Goal: Task Accomplishment & Management: Manage account settings

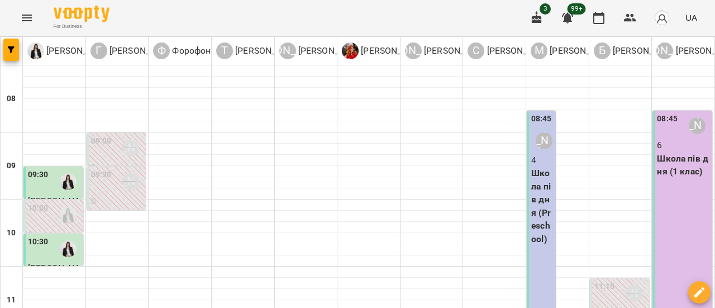
scroll to position [468, 0]
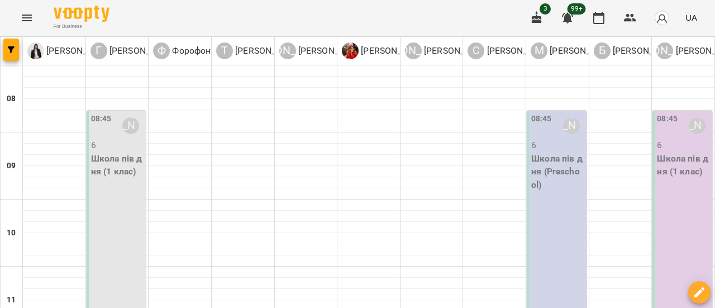
click at [111, 144] on p "6" at bounding box center [117, 145] width 53 height 13
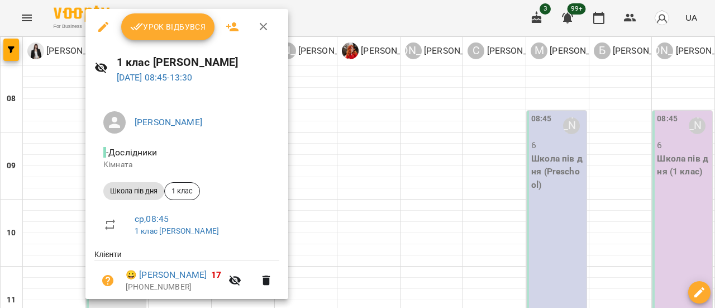
click at [105, 26] on icon "button" at bounding box center [103, 27] width 10 height 10
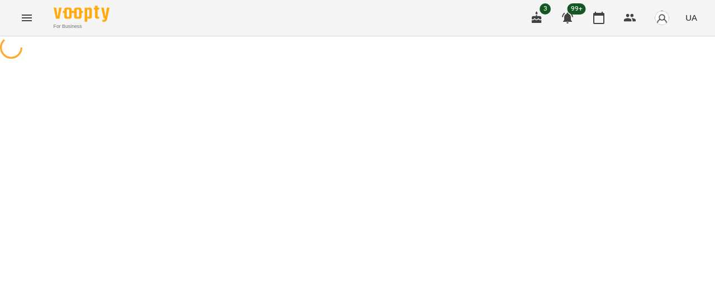
select select "**********"
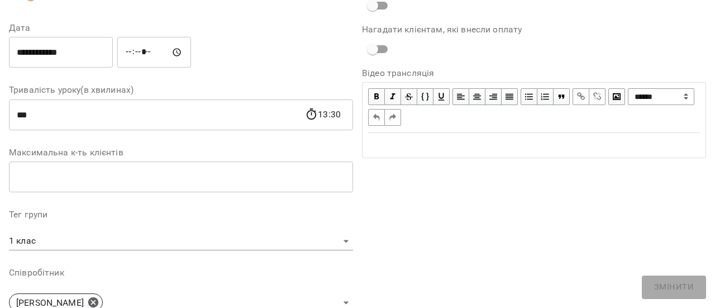
scroll to position [224, 0]
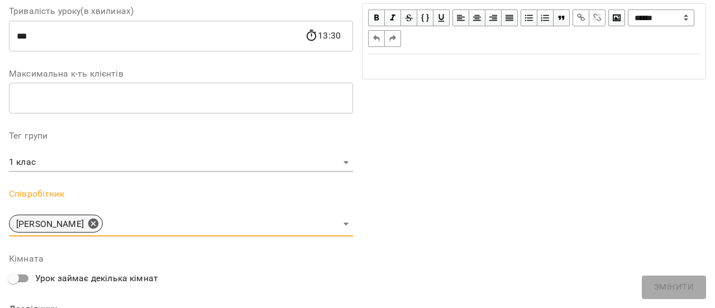
drag, startPoint x: 107, startPoint y: 222, endPoint x: 243, endPoint y: 224, distance: 135.8
click at [99, 223] on icon at bounding box center [93, 223] width 12 height 12
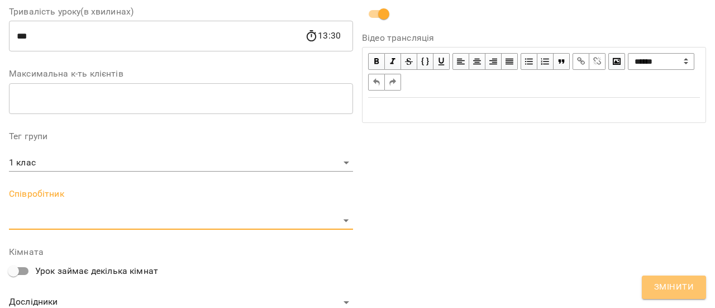
click at [684, 288] on span "Змінити" at bounding box center [674, 287] width 40 height 15
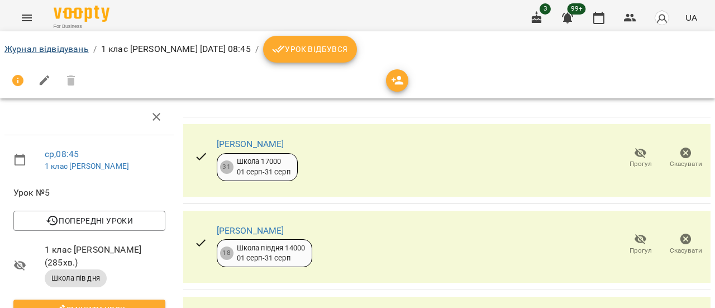
click at [65, 54] on li "Журнал відвідувань" at bounding box center [46, 48] width 84 height 13
click at [64, 49] on link "Журнал відвідувань" at bounding box center [46, 49] width 84 height 11
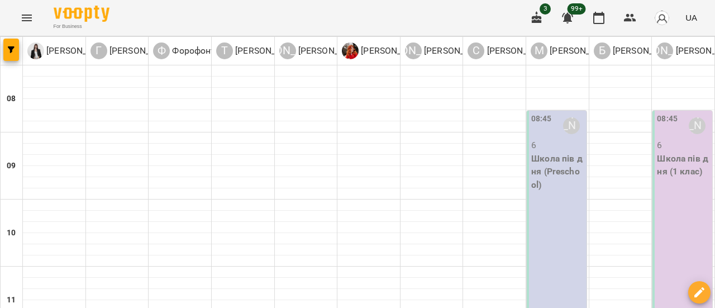
click at [21, 9] on button "Menu" at bounding box center [26, 17] width 27 height 27
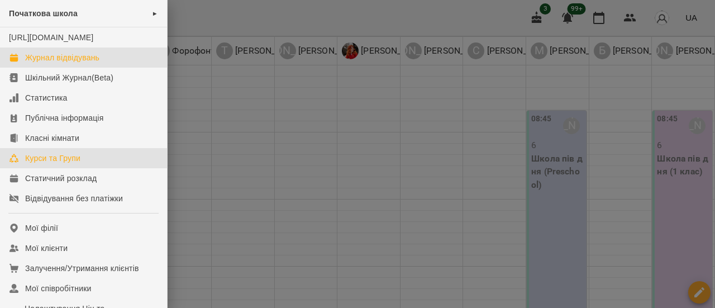
click at [66, 164] on div "Курси та Групи" at bounding box center [52, 158] width 55 height 11
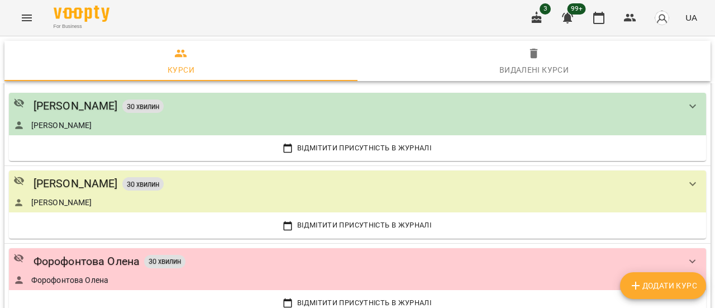
scroll to position [391, 0]
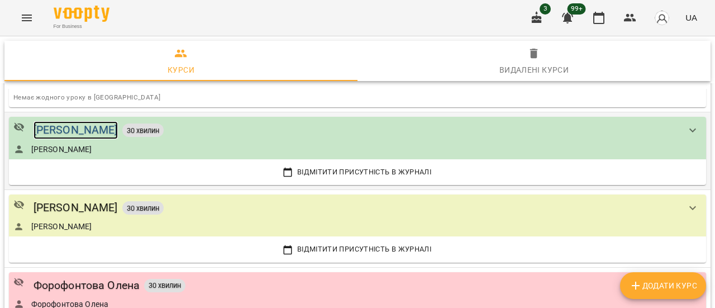
click at [96, 129] on div "[PERSON_NAME]" at bounding box center [76, 129] width 84 height 17
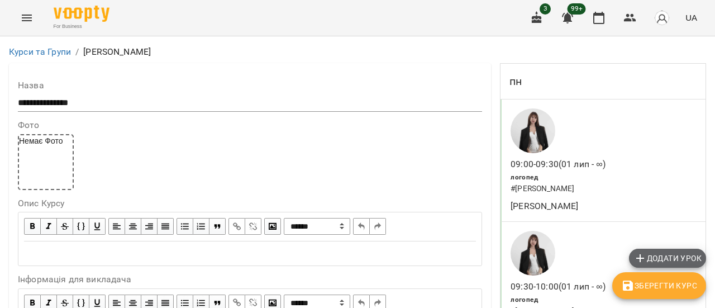
click at [648, 256] on span "Додати урок" at bounding box center [668, 257] width 68 height 13
select select "*******"
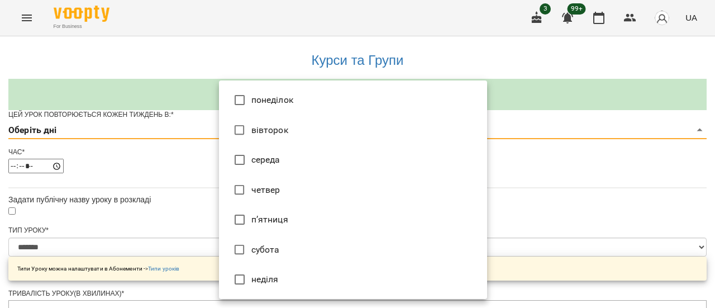
click at [358, 164] on li "середа" at bounding box center [353, 160] width 268 height 30
type input "*"
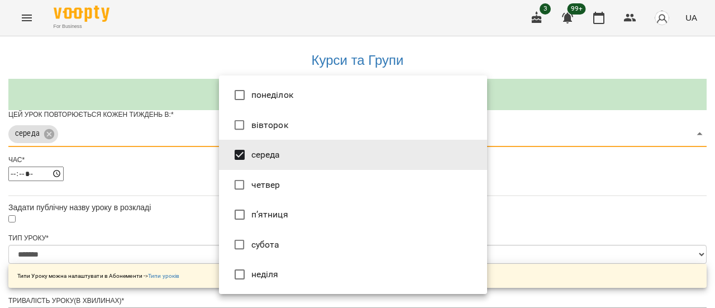
click at [602, 192] on div at bounding box center [357, 154] width 715 height 308
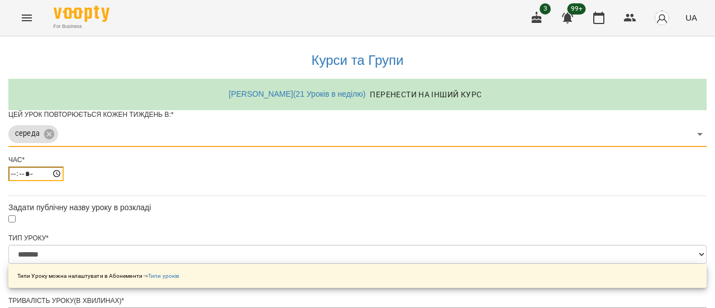
click at [64, 181] on input "*****" at bounding box center [35, 174] width 55 height 15
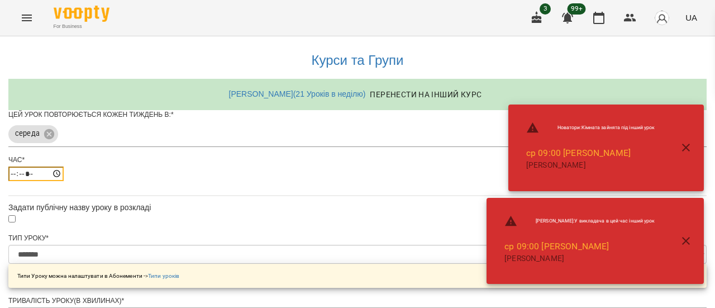
type input "*****"
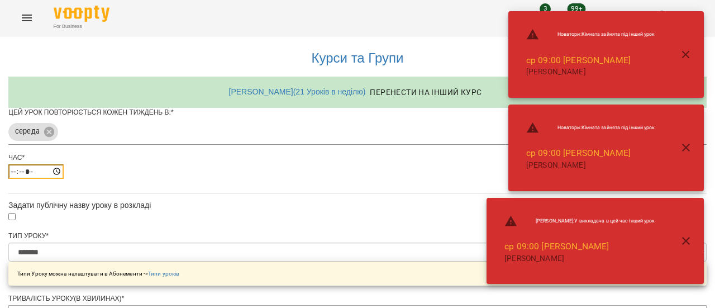
scroll to position [447, 0]
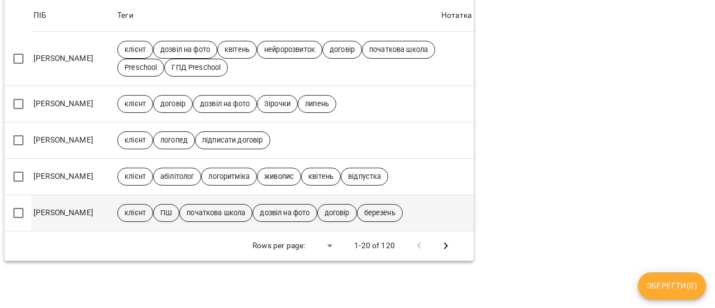
scroll to position [783, 0]
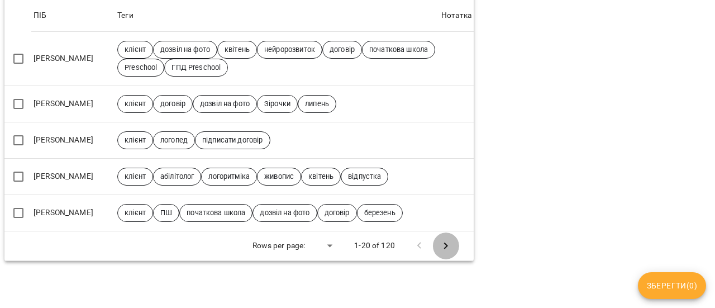
click at [441, 240] on icon "Next Page" at bounding box center [445, 245] width 13 height 13
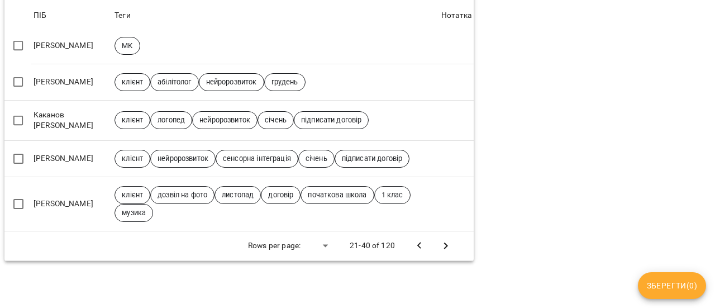
click at [441, 240] on icon "Next Page" at bounding box center [445, 245] width 13 height 13
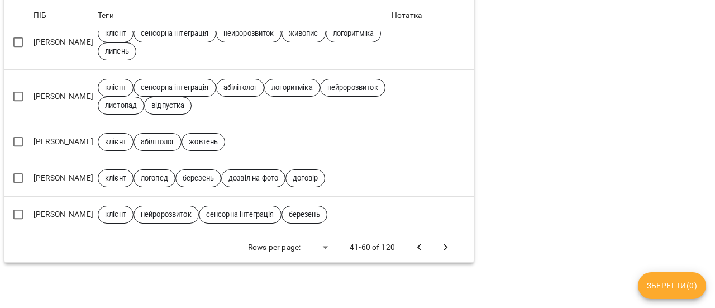
click at [441, 240] on button "Next Page" at bounding box center [446, 247] width 27 height 27
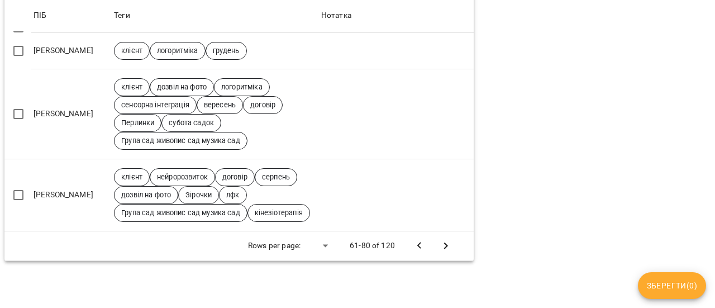
scroll to position [912, 0]
click at [439, 239] on icon "Next Page" at bounding box center [445, 245] width 13 height 13
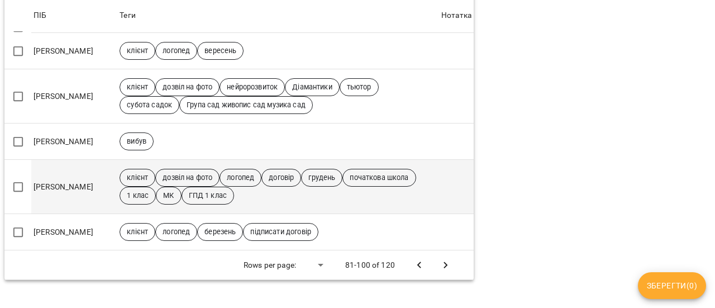
scroll to position [734, 0]
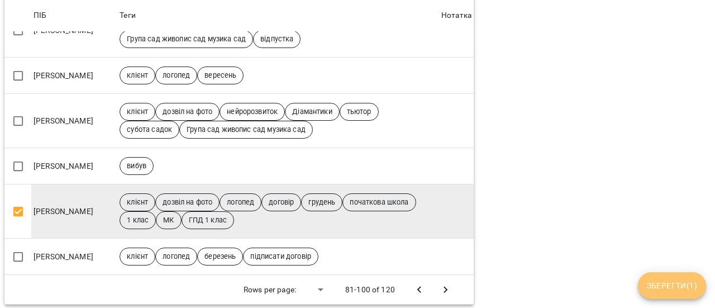
click at [678, 287] on span "Зберегти ( 1 )" at bounding box center [672, 285] width 50 height 13
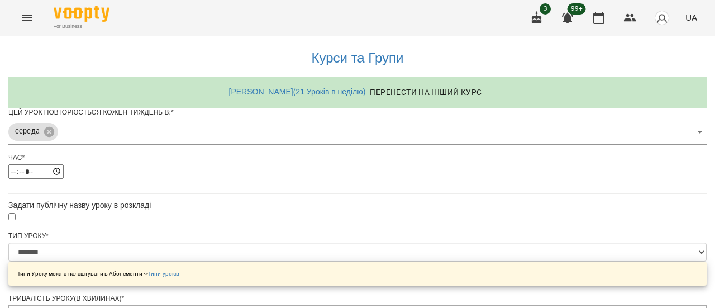
scroll to position [475, 0]
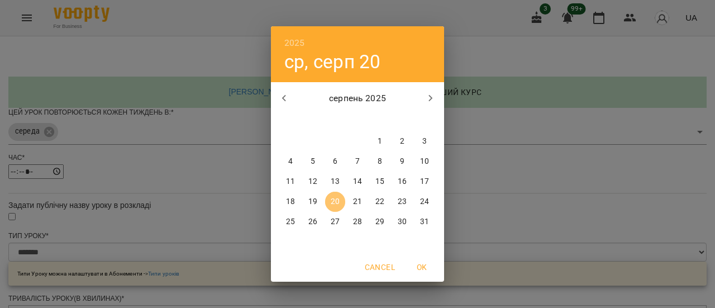
click at [336, 197] on p "20" at bounding box center [335, 201] width 9 height 11
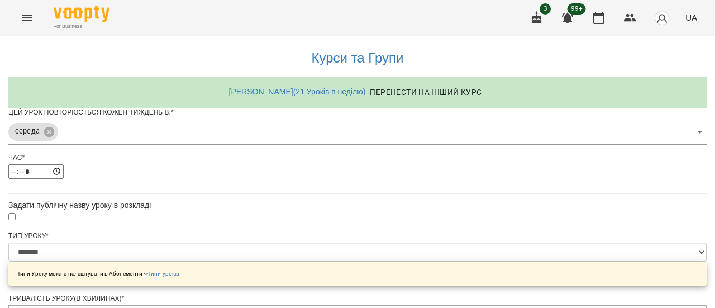
scroll to position [506, 0]
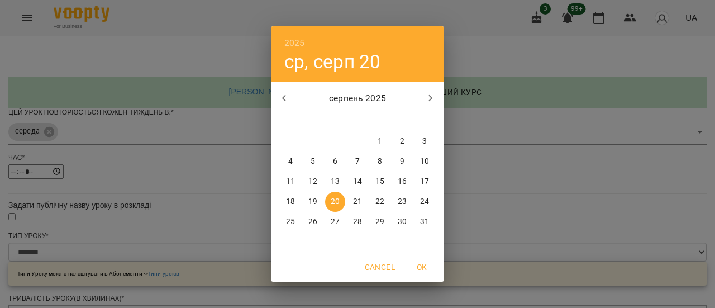
drag, startPoint x: 336, startPoint y: 202, endPoint x: 353, endPoint y: 203, distance: 16.8
click at [336, 202] on p "20" at bounding box center [335, 201] width 9 height 11
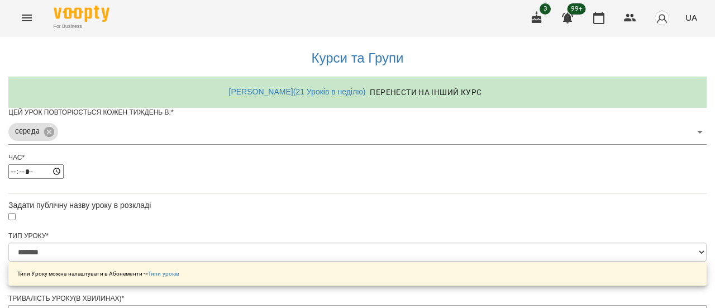
scroll to position [545, 0]
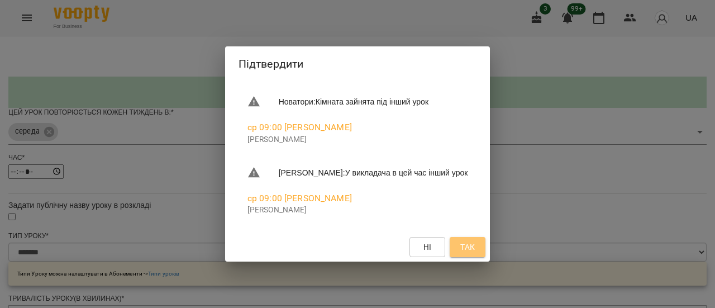
click at [475, 249] on span "Так" at bounding box center [467, 246] width 15 height 13
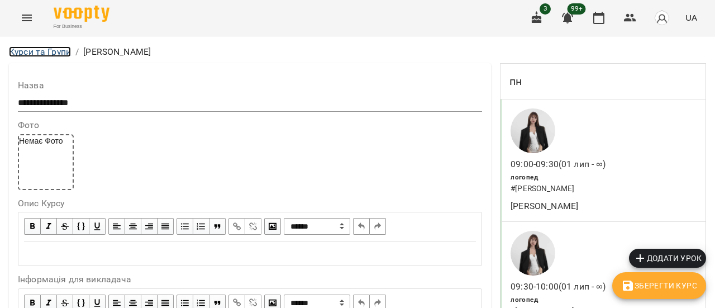
click at [15, 47] on link "Курси та Групи" at bounding box center [40, 51] width 62 height 11
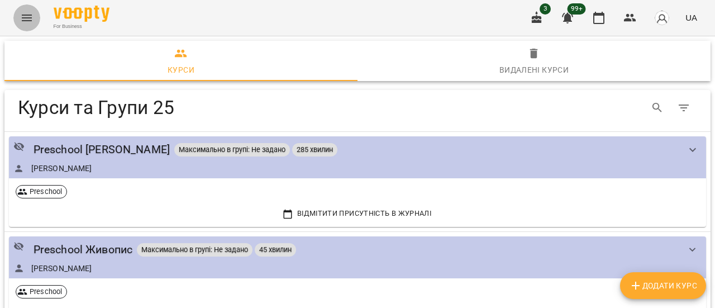
click at [29, 19] on icon "Menu" at bounding box center [26, 17] width 13 height 13
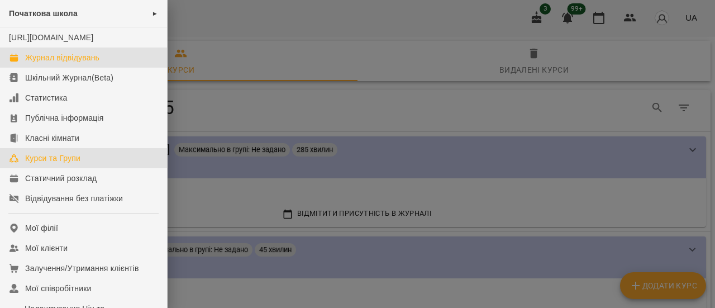
click at [56, 63] on div "Журнал відвідувань" at bounding box center [62, 57] width 74 height 11
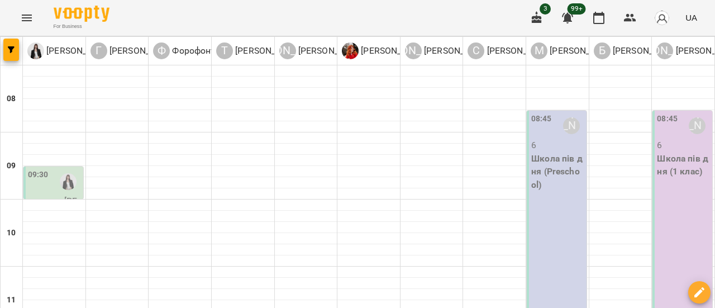
click at [29, 20] on icon "Menu" at bounding box center [26, 17] width 13 height 13
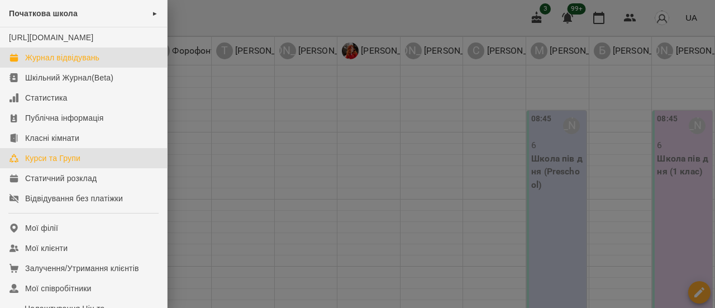
click at [59, 164] on div "Курси та Групи" at bounding box center [52, 158] width 55 height 11
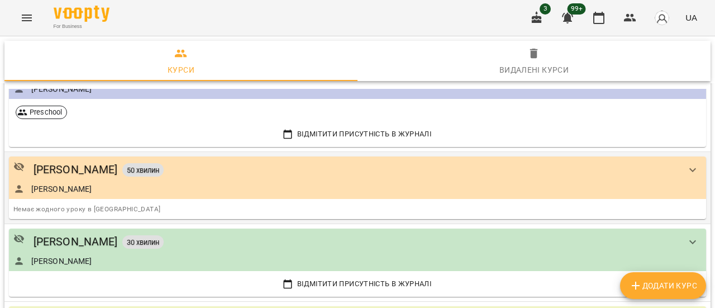
scroll to position [335, 0]
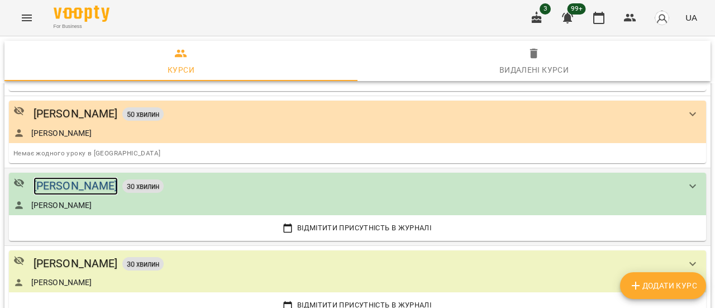
click at [95, 183] on div "[PERSON_NAME]" at bounding box center [76, 185] width 84 height 17
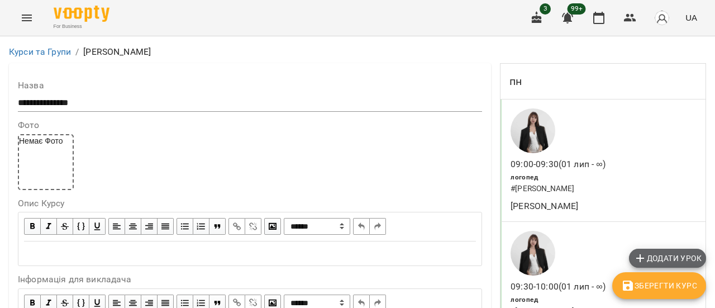
click at [663, 256] on span "Додати урок" at bounding box center [668, 257] width 68 height 13
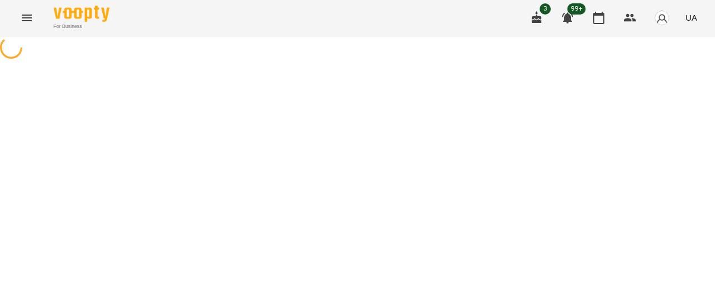
select select "*******"
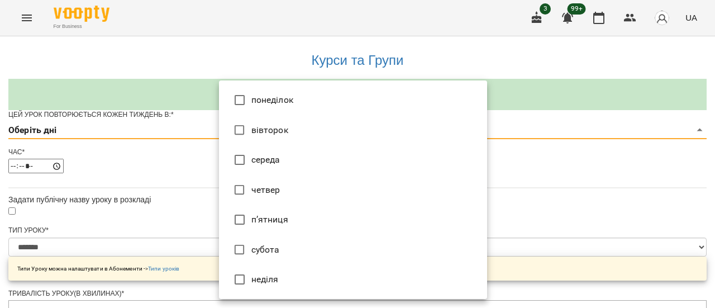
click at [311, 165] on li "середа" at bounding box center [353, 160] width 268 height 30
type input "*"
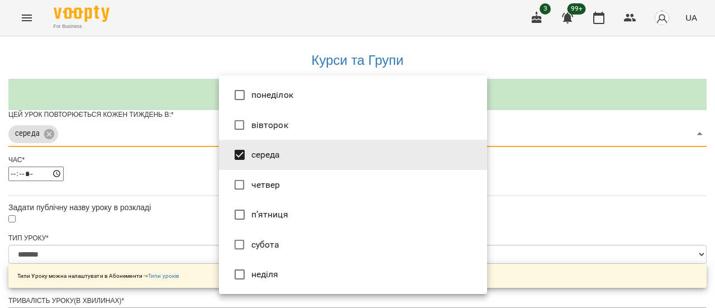
click at [560, 185] on div at bounding box center [357, 154] width 715 height 308
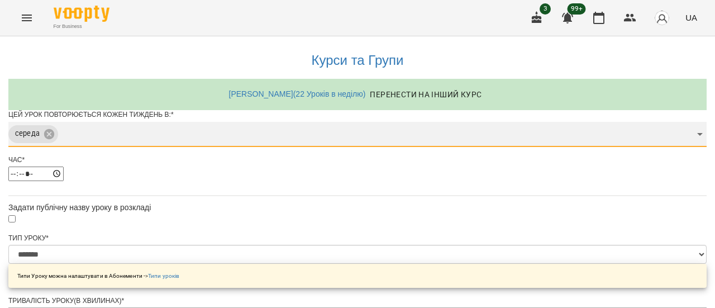
scroll to position [56, 0]
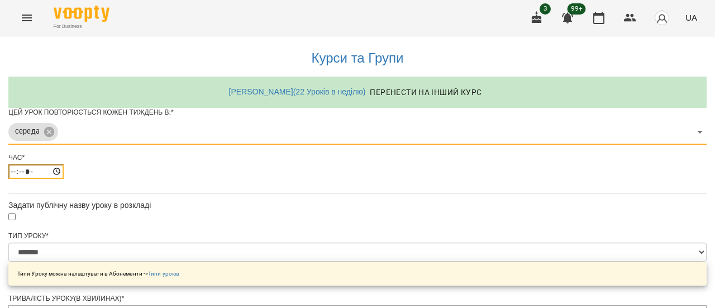
click at [64, 164] on input "*****" at bounding box center [35, 171] width 55 height 15
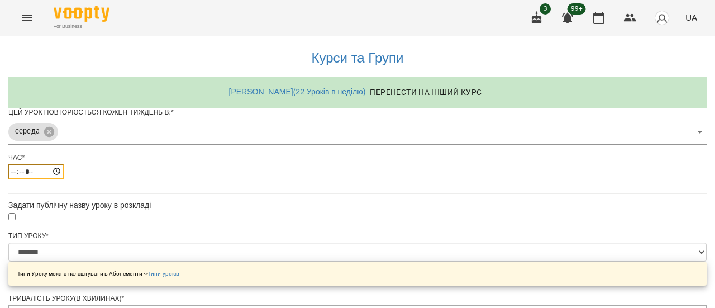
type input "*****"
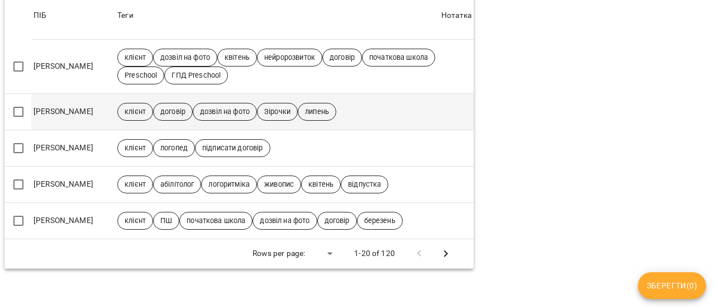
scroll to position [783, 0]
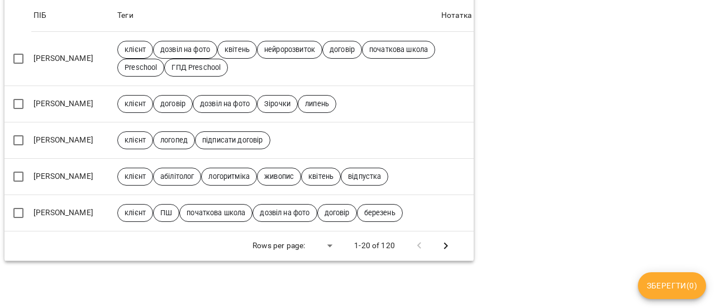
click at [439, 239] on icon "Next Page" at bounding box center [445, 245] width 13 height 13
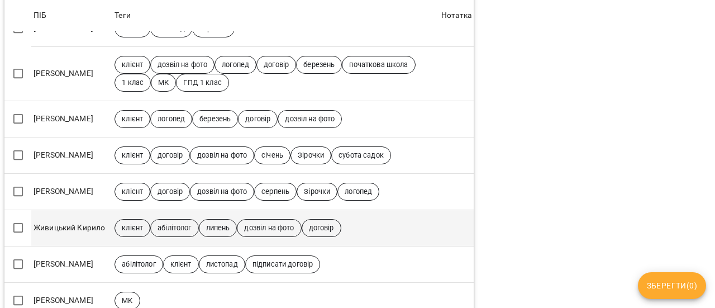
scroll to position [490, 0]
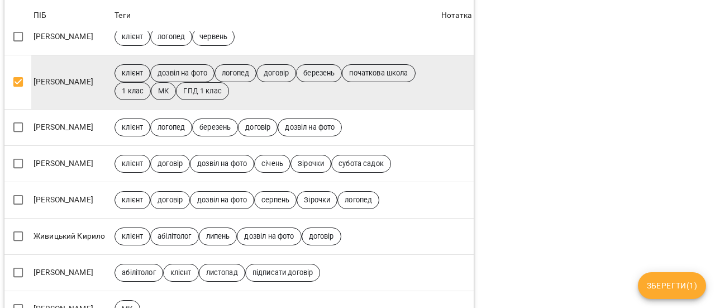
click at [682, 287] on span "Зберегти ( 1 )" at bounding box center [672, 285] width 50 height 13
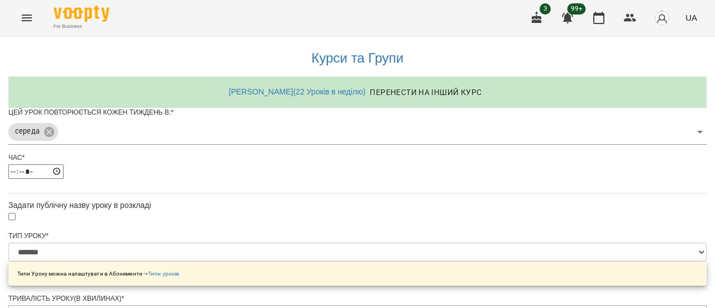
scroll to position [497, 0]
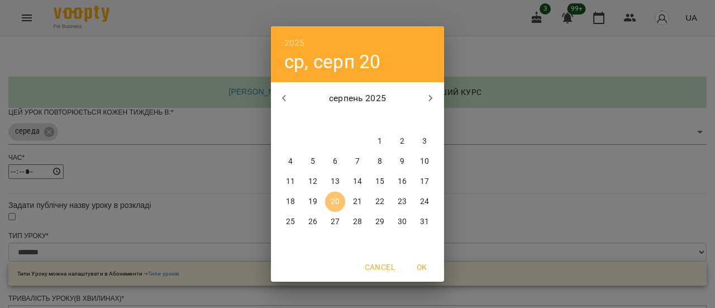
click at [339, 201] on p "20" at bounding box center [335, 201] width 9 height 11
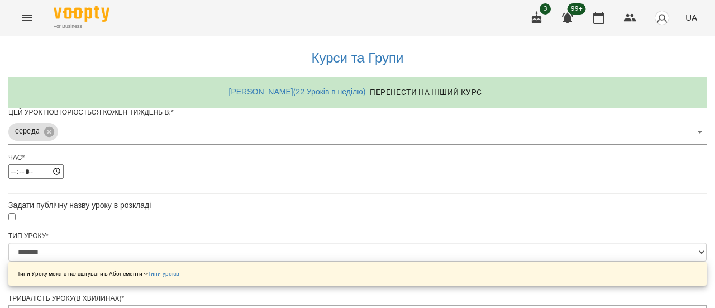
scroll to position [528, 0]
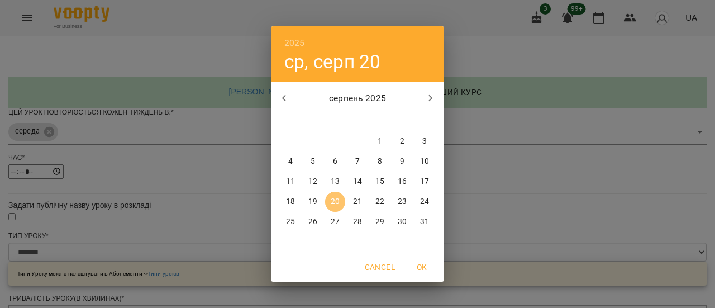
click at [335, 199] on p "20" at bounding box center [335, 201] width 9 height 11
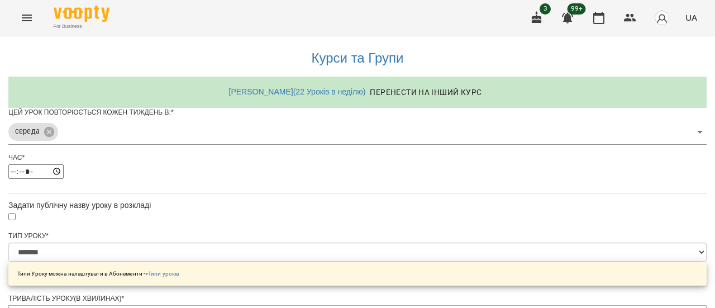
scroll to position [568, 0]
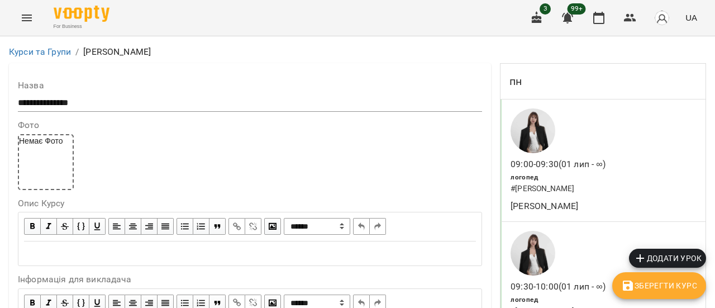
click at [28, 18] on icon "Menu" at bounding box center [27, 18] width 10 height 7
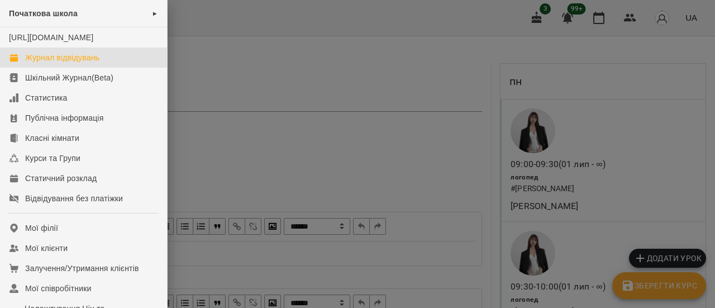
click at [44, 63] on div "Журнал відвідувань" at bounding box center [62, 57] width 74 height 11
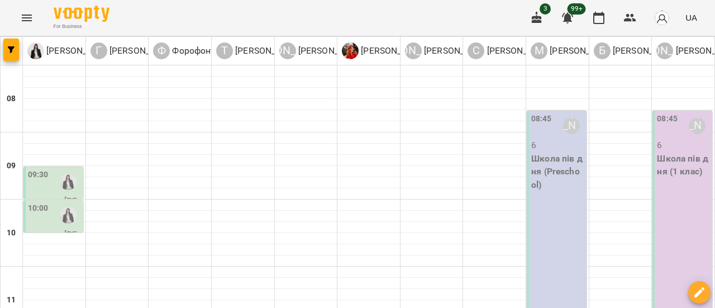
click at [58, 180] on div at bounding box center [68, 182] width 26 height 26
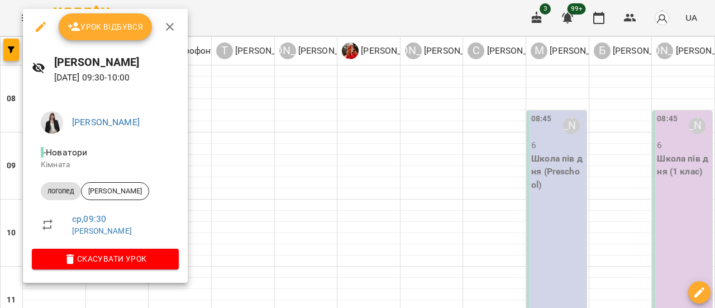
click at [98, 28] on span "Урок відбувся" at bounding box center [106, 26] width 76 height 13
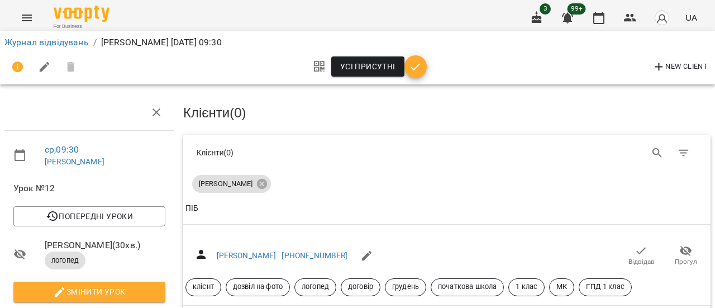
scroll to position [112, 0]
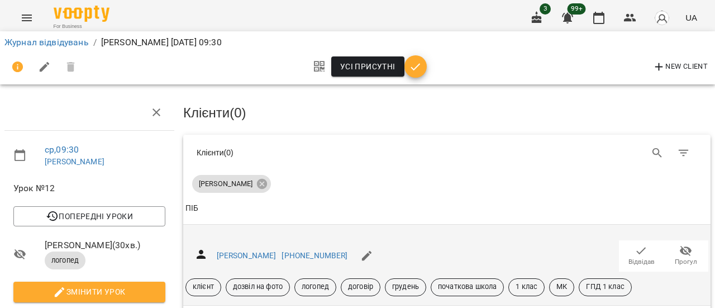
click at [633, 257] on span "Відвідав" at bounding box center [642, 261] width 26 height 9
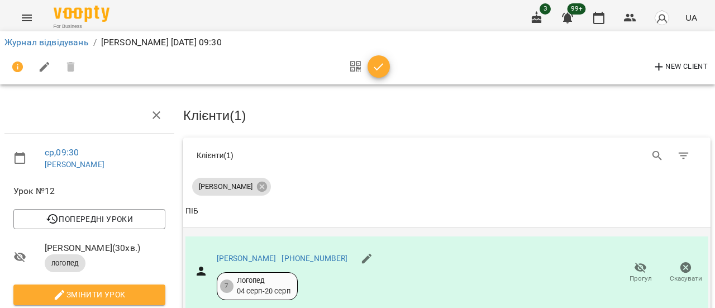
scroll to position [0, 0]
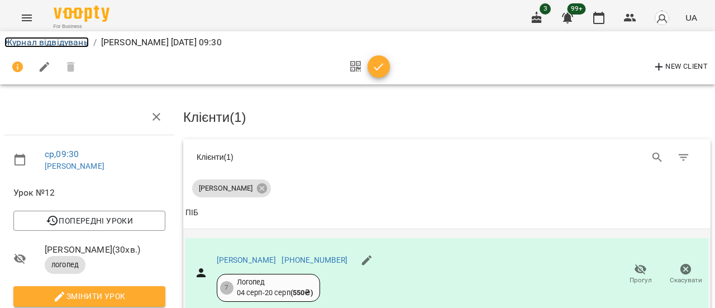
click at [44, 44] on link "Журнал відвідувань" at bounding box center [46, 42] width 84 height 11
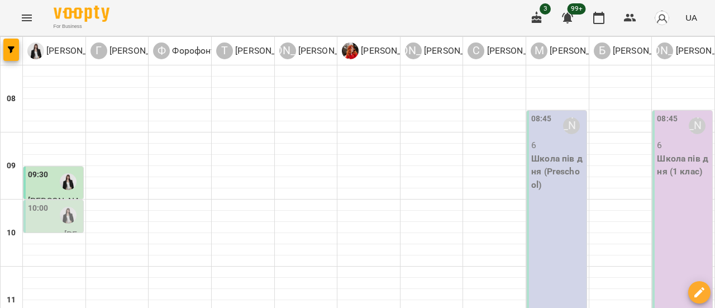
click at [45, 210] on label "10:00" at bounding box center [38, 208] width 21 height 12
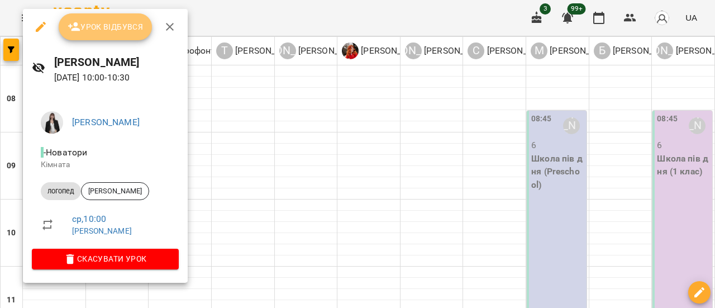
click at [106, 28] on span "Урок відбувся" at bounding box center [106, 26] width 76 height 13
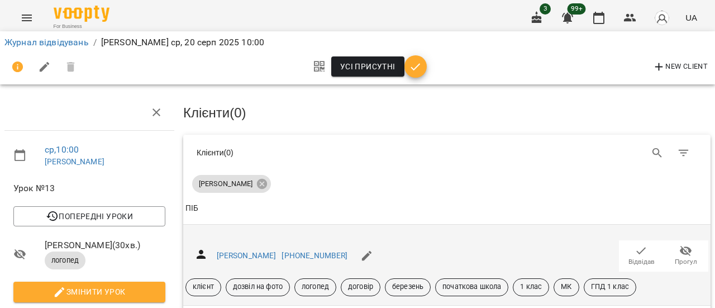
scroll to position [112, 0]
click at [640, 244] on span "Відвідав" at bounding box center [641, 255] width 31 height 22
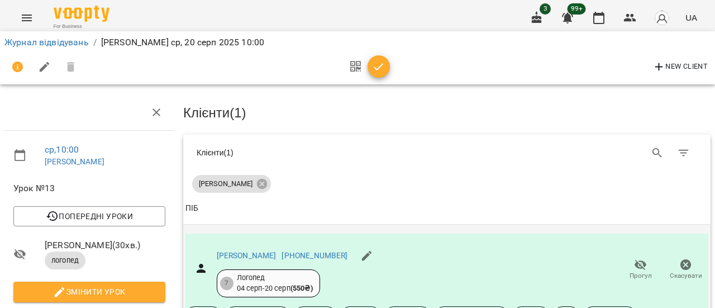
scroll to position [0, 0]
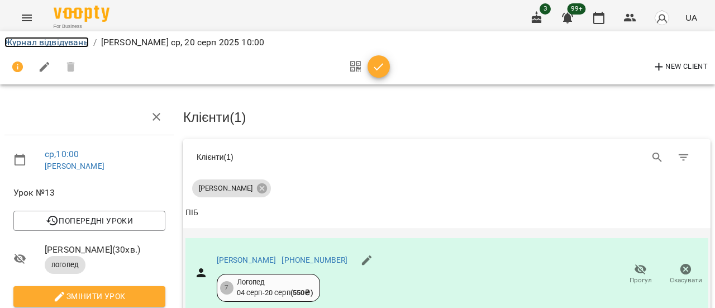
click at [73, 45] on link "Журнал відвідувань" at bounding box center [46, 42] width 84 height 11
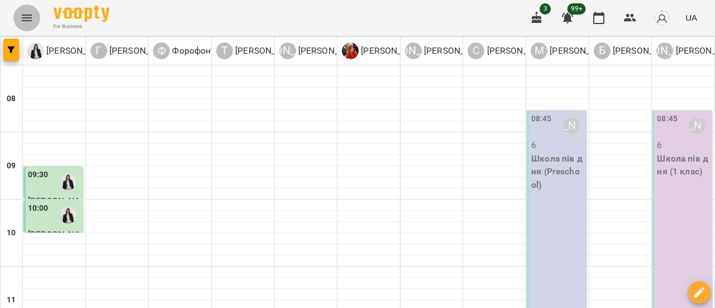
click at [28, 16] on icon "Menu" at bounding box center [26, 17] width 13 height 13
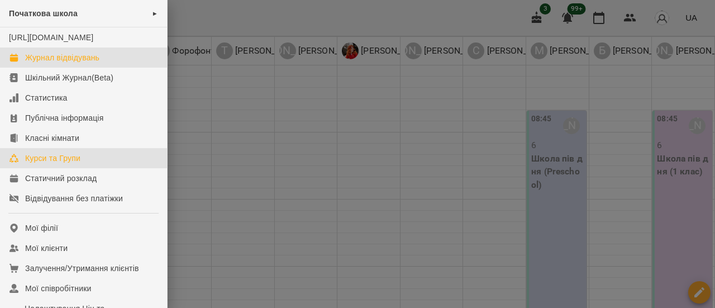
click at [66, 164] on div "Курси та Групи" at bounding box center [52, 158] width 55 height 11
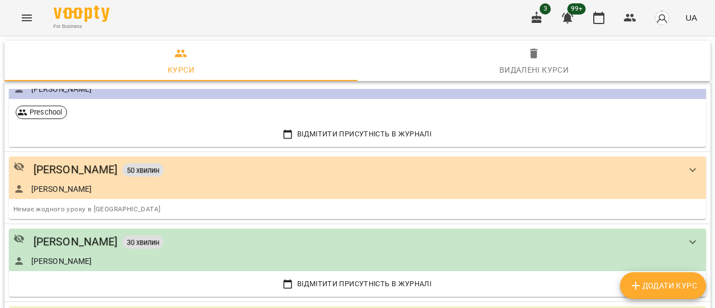
scroll to position [335, 0]
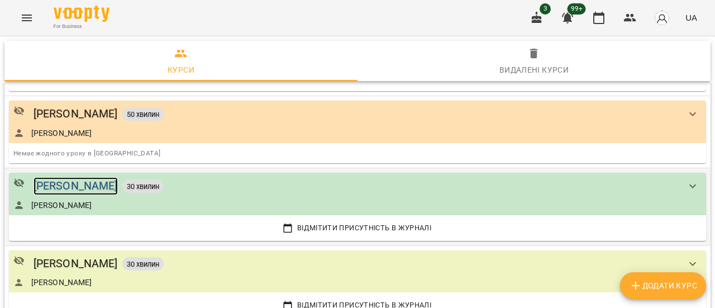
click at [97, 183] on div "[PERSON_NAME]" at bounding box center [76, 185] width 84 height 17
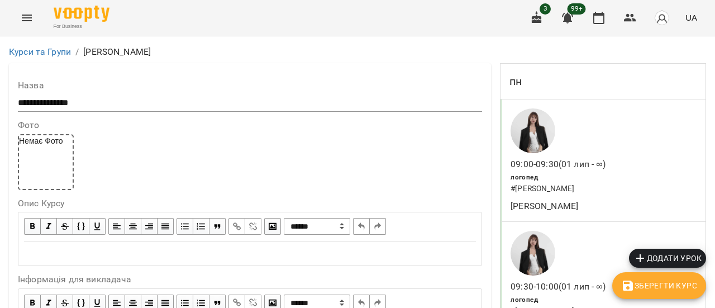
click at [668, 253] on span "Додати урок" at bounding box center [668, 257] width 68 height 13
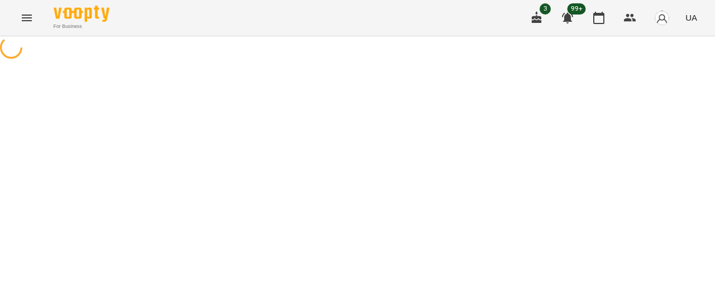
select select "*******"
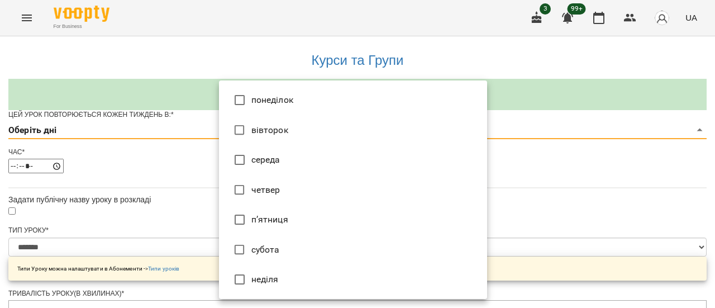
click at [288, 163] on li "середа" at bounding box center [353, 160] width 268 height 30
type input "*"
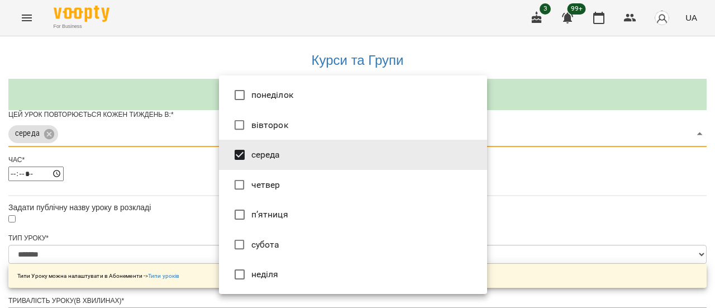
click at [597, 176] on div at bounding box center [357, 154] width 715 height 308
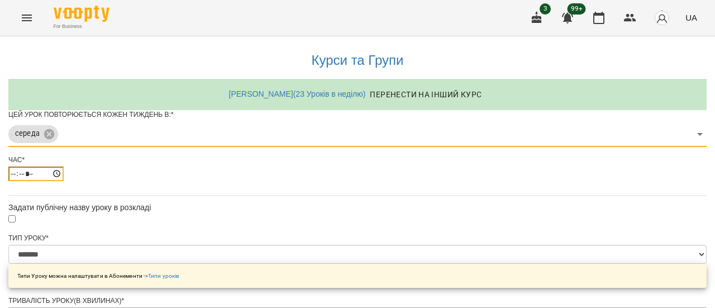
click at [64, 181] on input "*****" at bounding box center [35, 174] width 55 height 15
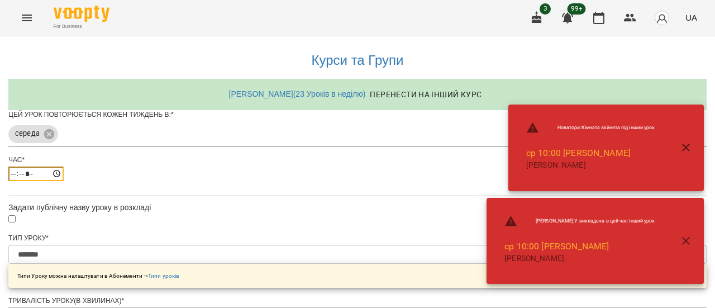
type input "*****"
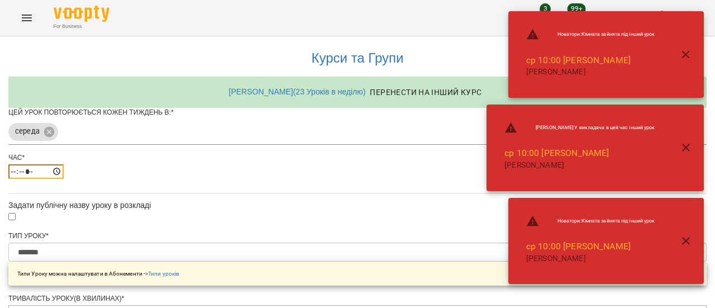
scroll to position [447, 0]
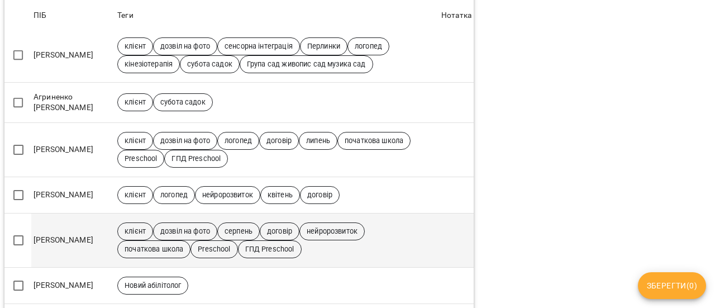
scroll to position [224, 0]
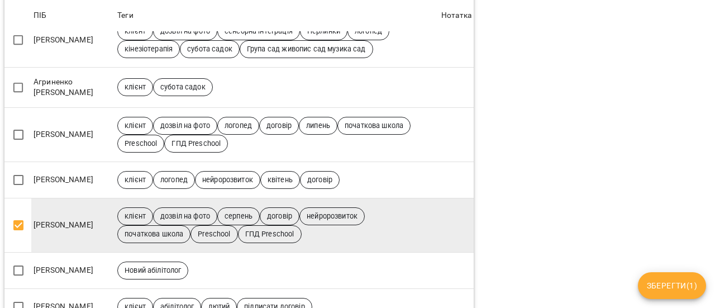
click at [676, 282] on span "Зберегти ( 1 )" at bounding box center [672, 285] width 50 height 13
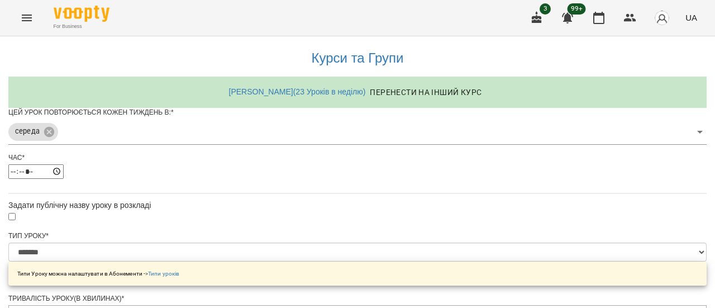
scroll to position [497, 0]
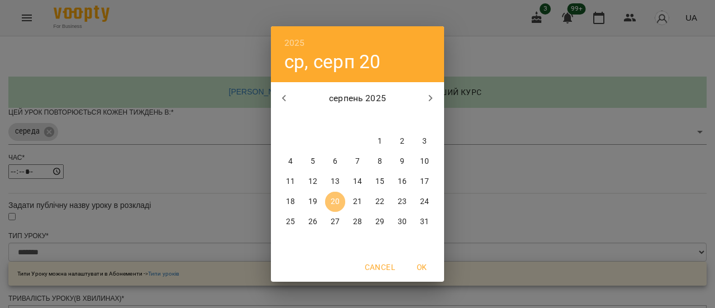
click at [339, 199] on p "20" at bounding box center [335, 201] width 9 height 11
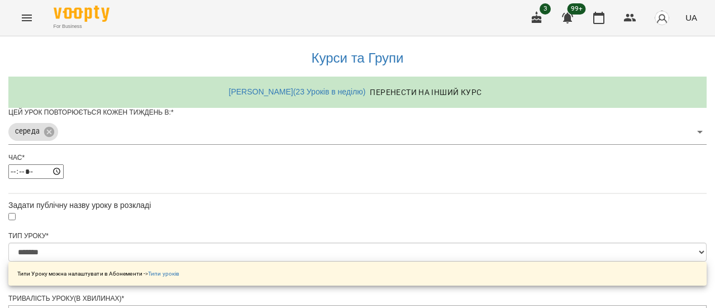
scroll to position [528, 0]
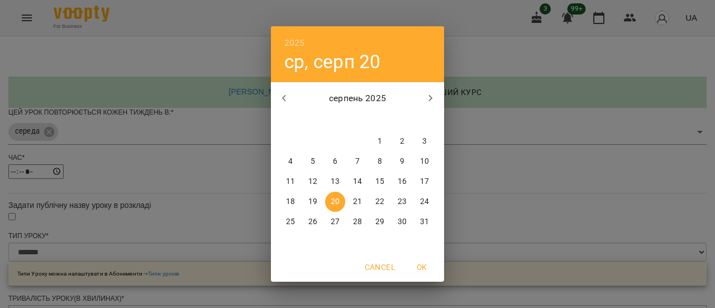
click at [338, 206] on p "20" at bounding box center [335, 201] width 9 height 11
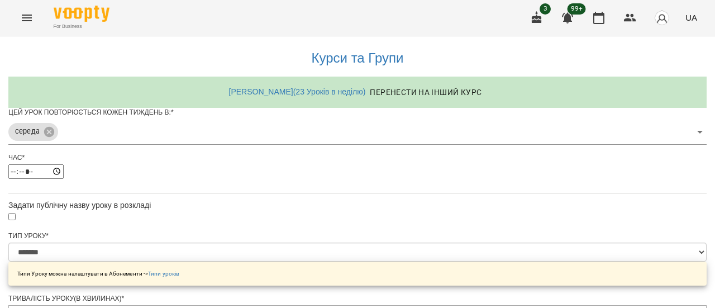
scroll to position [568, 0]
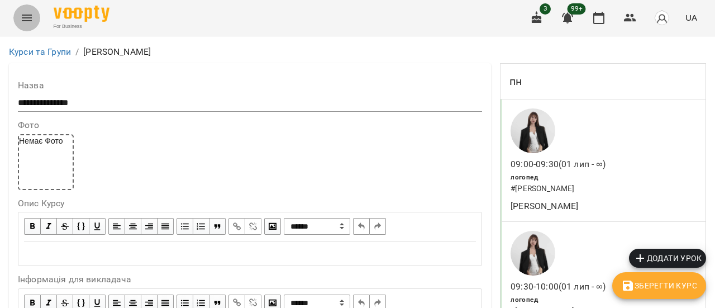
click at [27, 20] on icon "Menu" at bounding box center [27, 18] width 10 height 7
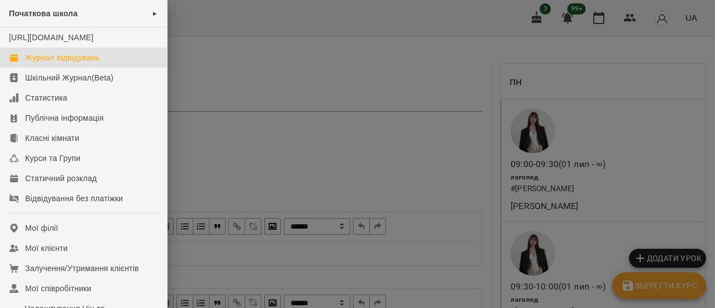
click at [47, 63] on div "Журнал відвідувань" at bounding box center [62, 57] width 74 height 11
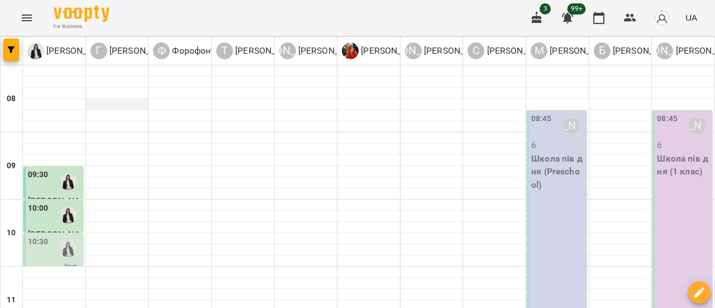
scroll to position [168, 0]
click at [52, 236] on div "10:30" at bounding box center [54, 249] width 53 height 26
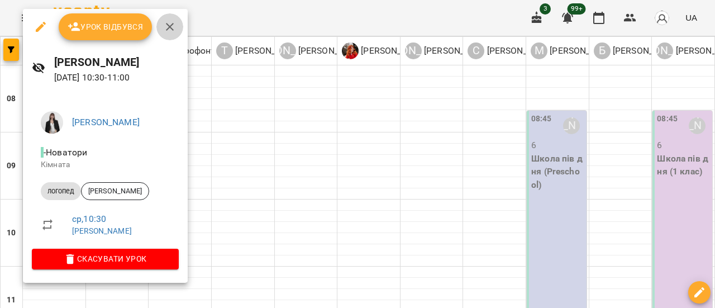
click at [168, 28] on icon "button" at bounding box center [170, 27] width 8 height 8
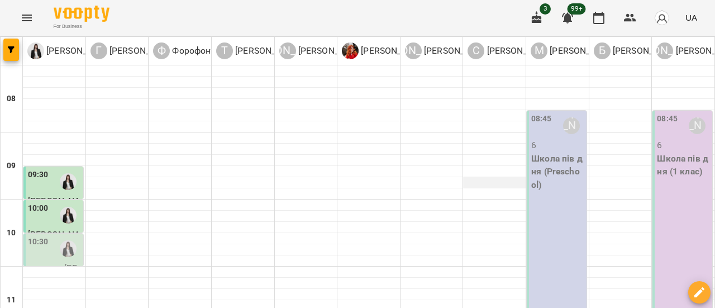
scroll to position [0, 0]
click at [563, 179] on p "Школа пів дня (Preschool)" at bounding box center [557, 172] width 53 height 40
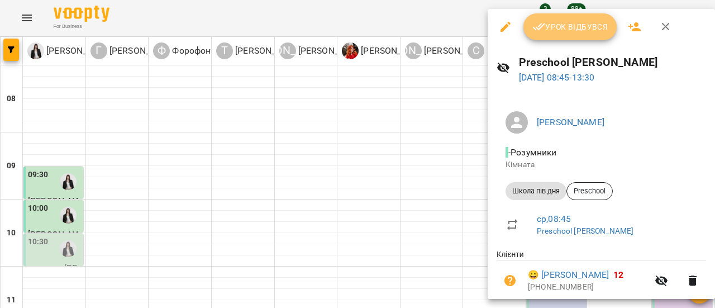
click at [567, 30] on span "Урок відбувся" at bounding box center [571, 26] width 76 height 13
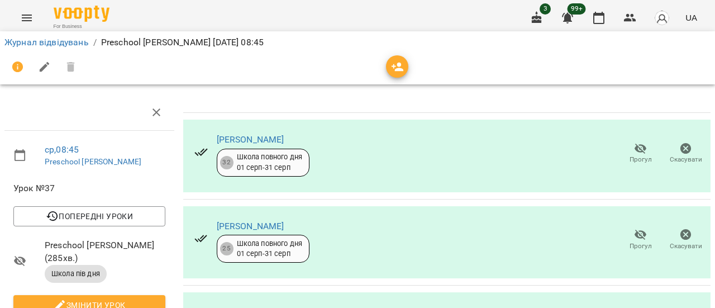
scroll to position [343, 0]
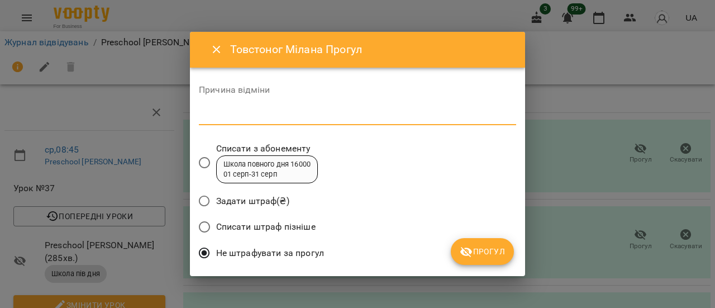
click at [255, 121] on textarea at bounding box center [357, 116] width 317 height 11
type textarea "**********"
click at [481, 246] on span "Прогул" at bounding box center [482, 251] width 45 height 13
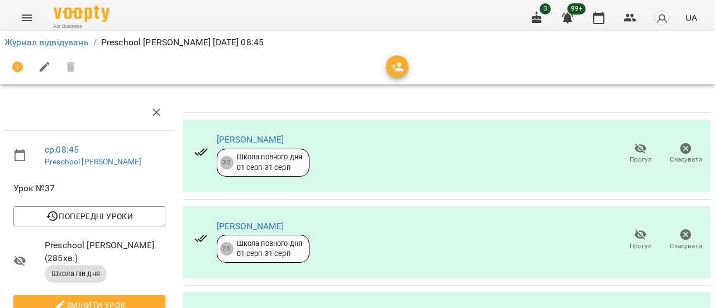
scroll to position [0, 0]
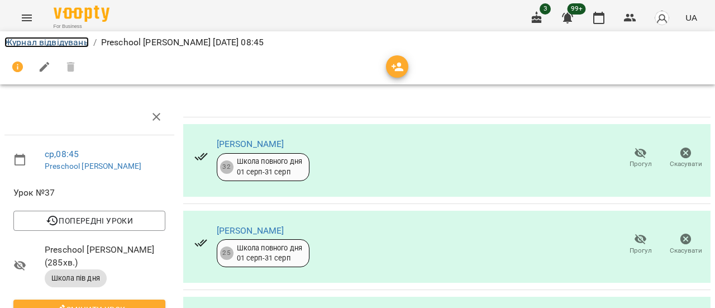
click at [48, 42] on link "Журнал відвідувань" at bounding box center [46, 42] width 84 height 11
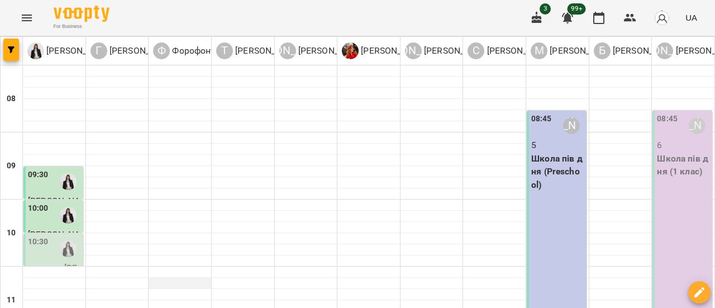
scroll to position [112, 0]
click at [40, 236] on div "10:30" at bounding box center [38, 249] width 21 height 26
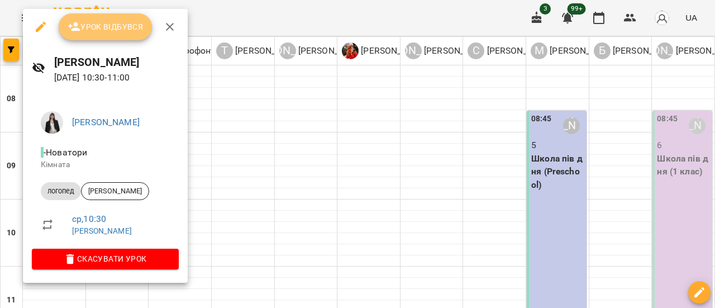
click at [103, 31] on span "Урок відбувся" at bounding box center [106, 26] width 76 height 13
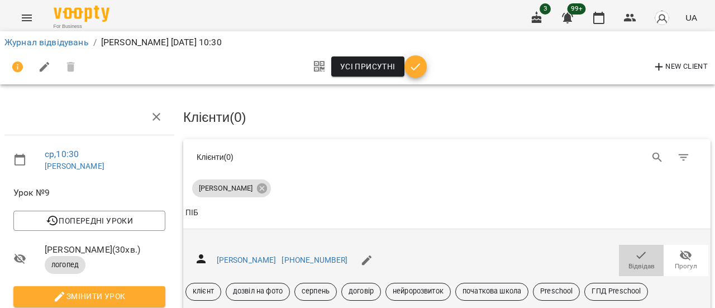
click at [635, 254] on icon "button" at bounding box center [641, 255] width 13 height 13
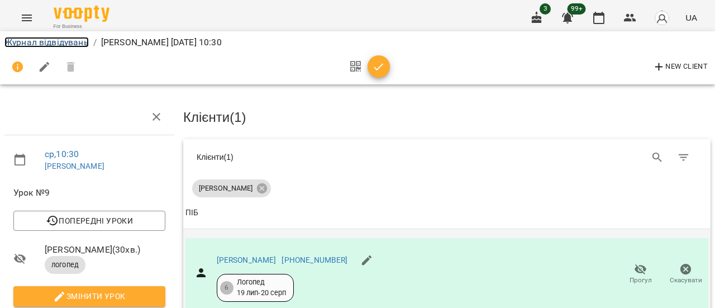
click at [75, 41] on link "Журнал відвідувань" at bounding box center [46, 42] width 84 height 11
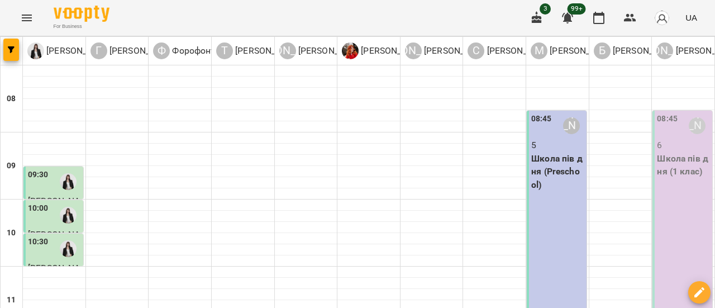
scroll to position [224, 0]
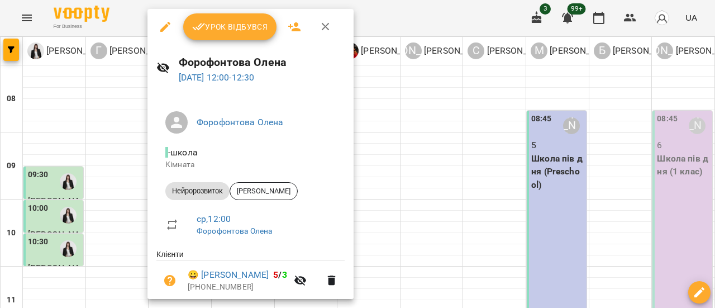
click at [325, 28] on icon "button" at bounding box center [325, 26] width 13 height 13
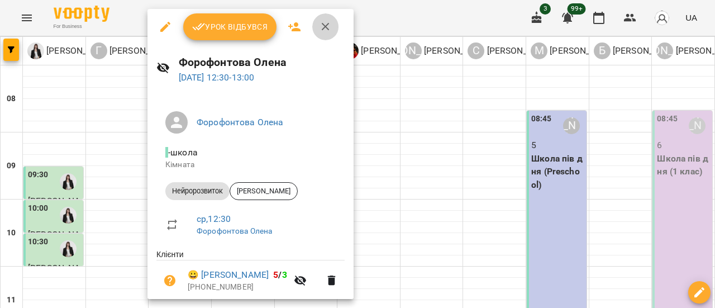
click at [330, 25] on icon "button" at bounding box center [325, 26] width 13 height 13
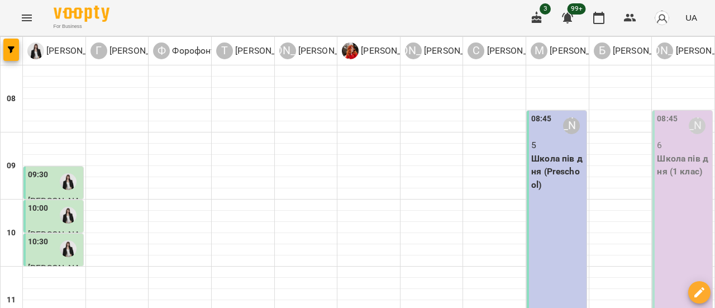
scroll to position [279, 0]
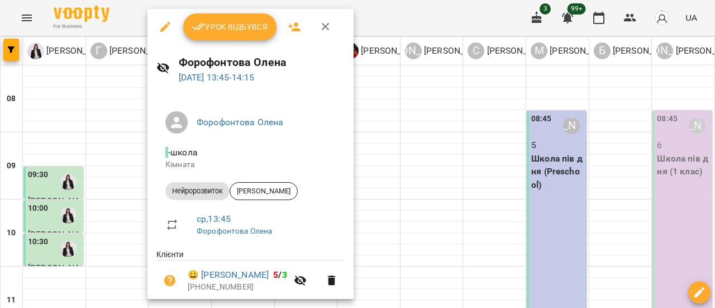
click at [326, 25] on icon "button" at bounding box center [326, 27] width 8 height 8
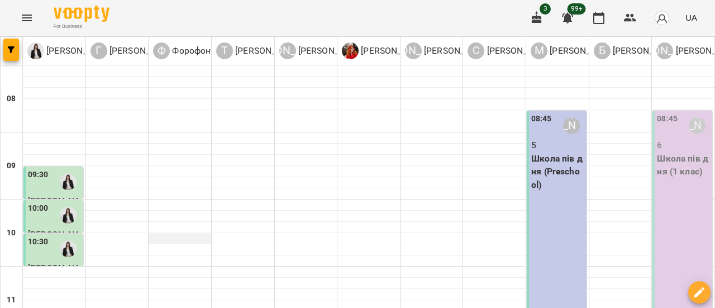
scroll to position [112, 0]
click at [27, 21] on icon "Menu" at bounding box center [27, 18] width 10 height 7
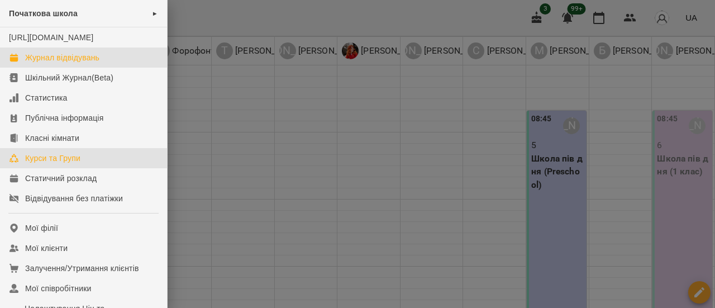
click at [61, 161] on link "Курси та Групи" at bounding box center [83, 158] width 167 height 20
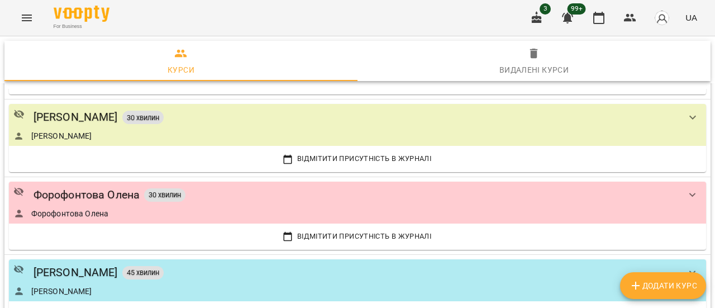
scroll to position [503, 0]
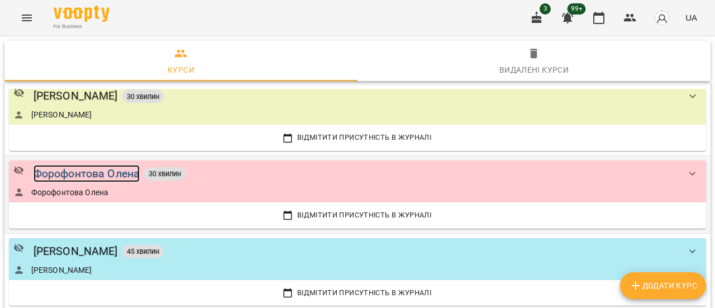
click at [80, 177] on div "Форофонтова Олена" at bounding box center [87, 173] width 107 height 17
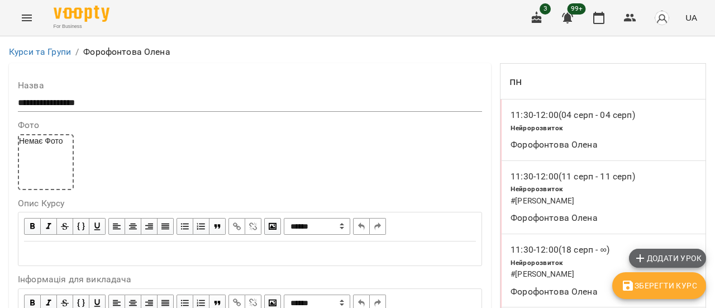
click at [688, 260] on span "Додати урок" at bounding box center [668, 257] width 68 height 13
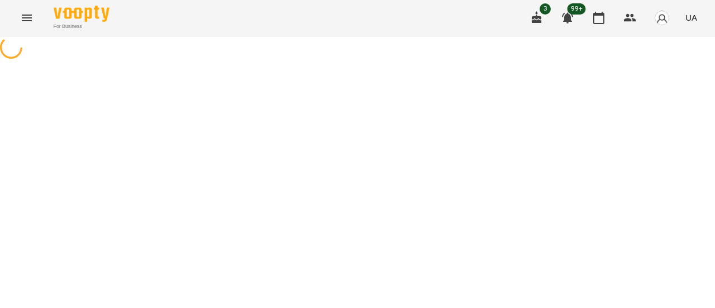
select select "**********"
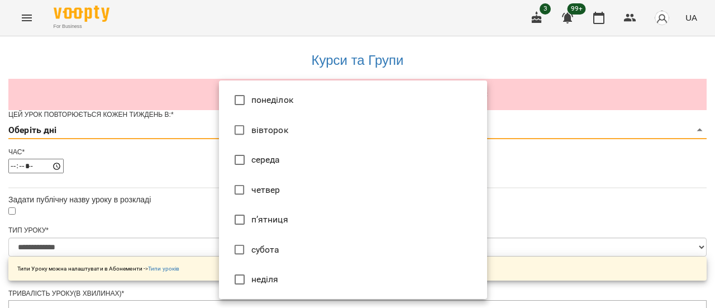
click at [279, 155] on li "середа" at bounding box center [353, 160] width 268 height 30
type input "*"
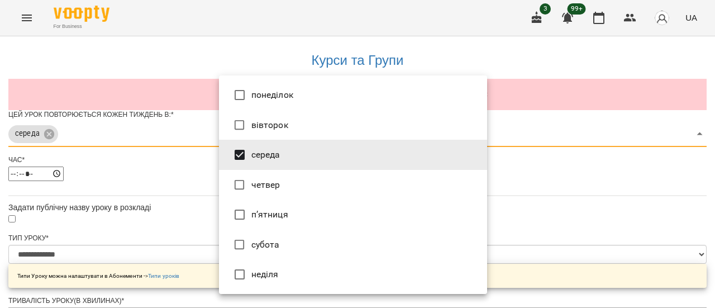
click at [581, 183] on div at bounding box center [357, 154] width 715 height 308
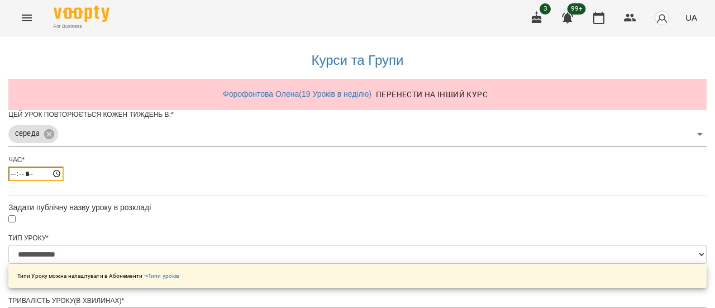
click at [64, 181] on input "*****" at bounding box center [35, 174] width 55 height 15
type input "*****"
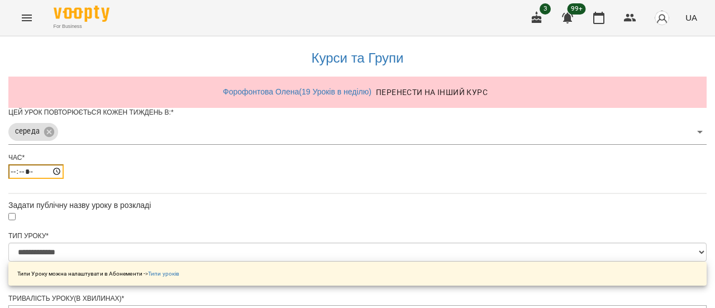
scroll to position [112, 0]
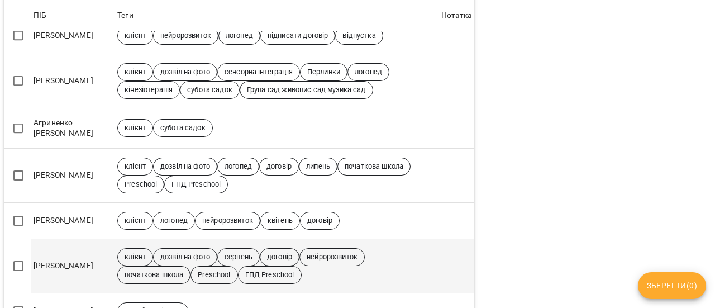
scroll to position [224, 0]
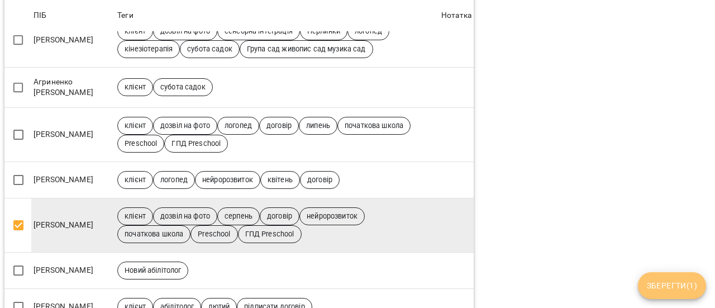
click at [662, 282] on span "Зберегти ( 1 )" at bounding box center [672, 285] width 50 height 13
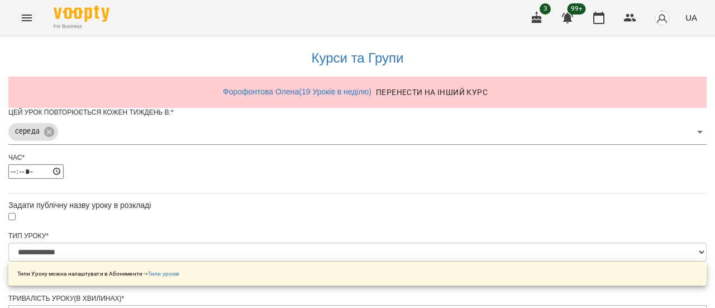
scroll to position [497, 0]
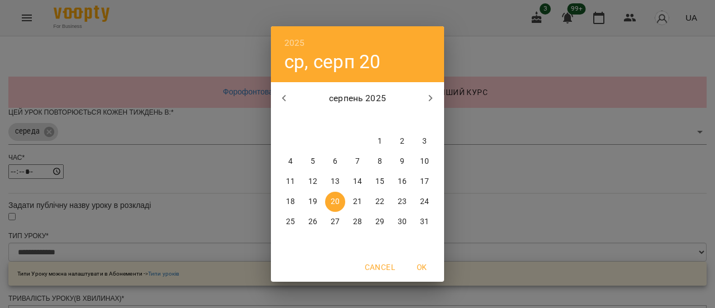
click at [338, 201] on p "20" at bounding box center [335, 201] width 9 height 11
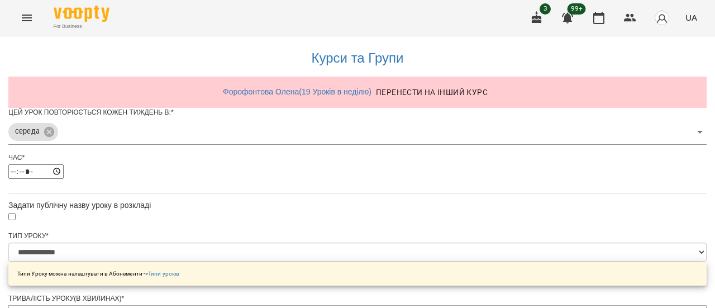
scroll to position [568, 0]
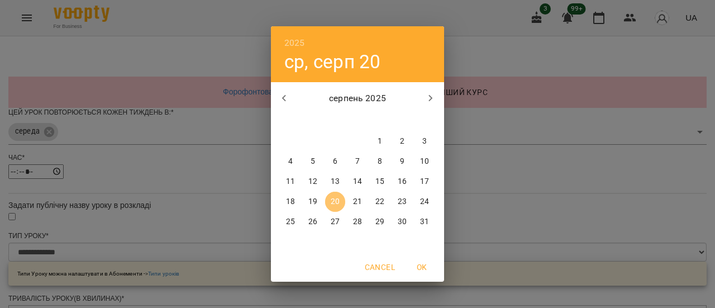
click at [331, 204] on p "20" at bounding box center [335, 201] width 9 height 11
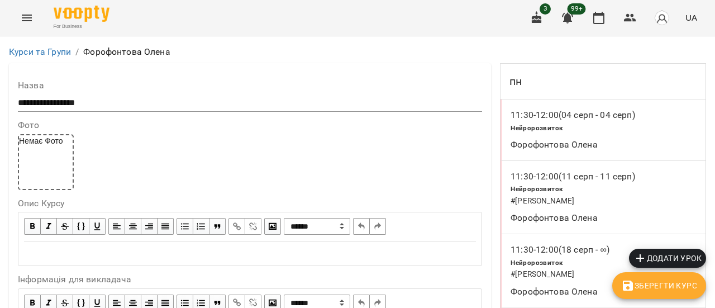
click at [23, 11] on button "Menu" at bounding box center [26, 17] width 27 height 27
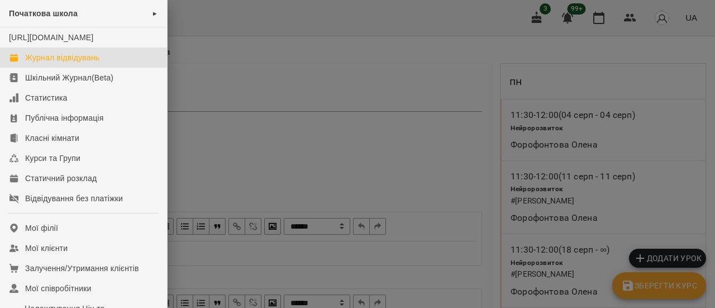
click at [48, 63] on div "Журнал відвідувань" at bounding box center [62, 57] width 74 height 11
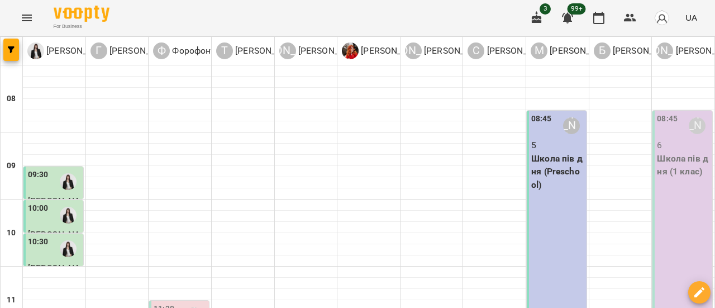
click at [691, 174] on p "Школа пів дня (1 клас)" at bounding box center [683, 165] width 53 height 26
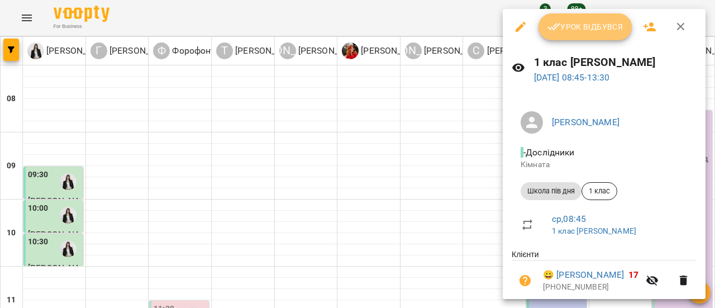
click at [609, 25] on span "Урок відбувся" at bounding box center [586, 26] width 76 height 13
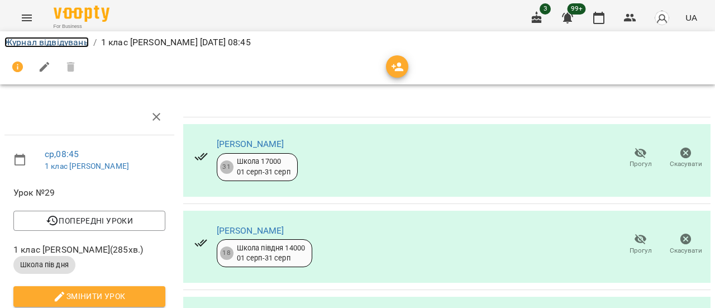
click at [68, 41] on link "Журнал відвідувань" at bounding box center [46, 42] width 84 height 11
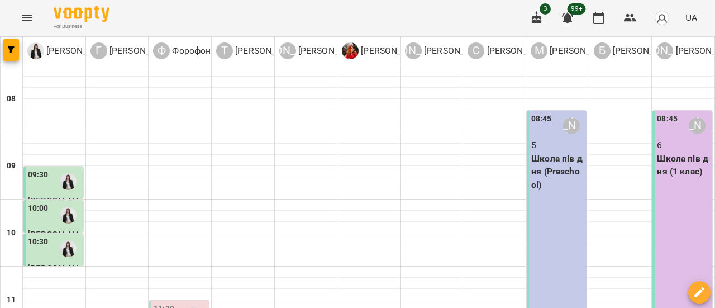
scroll to position [168, 0]
click at [23, 17] on icon "Menu" at bounding box center [26, 17] width 13 height 13
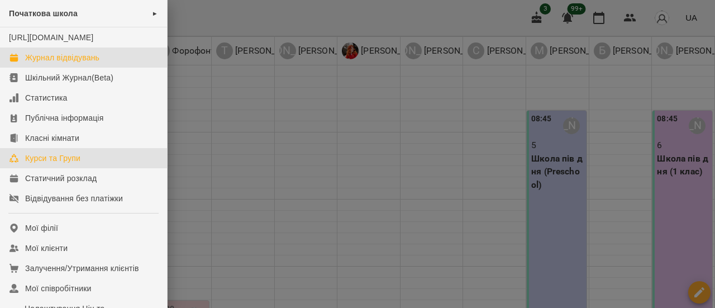
click at [37, 164] on div "Курси та Групи" at bounding box center [52, 158] width 55 height 11
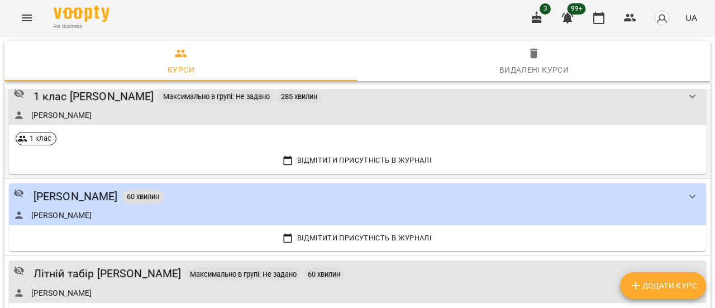
scroll to position [2012, 0]
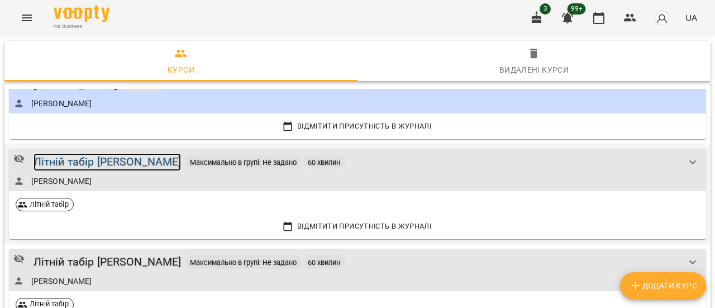
click at [111, 153] on div "Літній табір [PERSON_NAME]" at bounding box center [108, 161] width 148 height 17
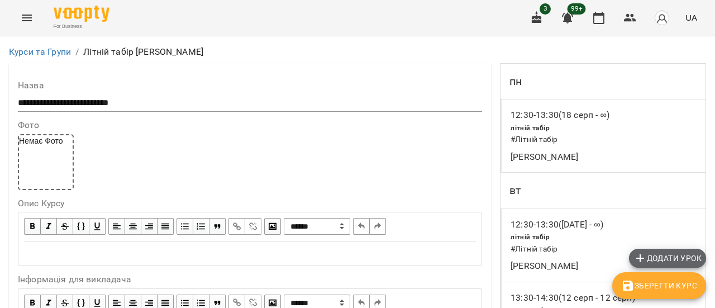
click at [671, 256] on span "Додати урок" at bounding box center [668, 257] width 68 height 13
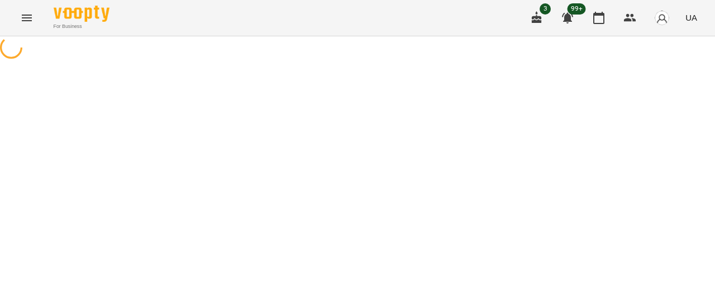
select select "**********"
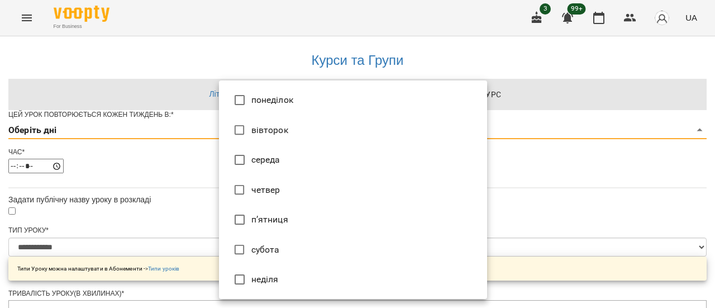
click at [284, 163] on li "середа" at bounding box center [353, 160] width 268 height 30
type input "*"
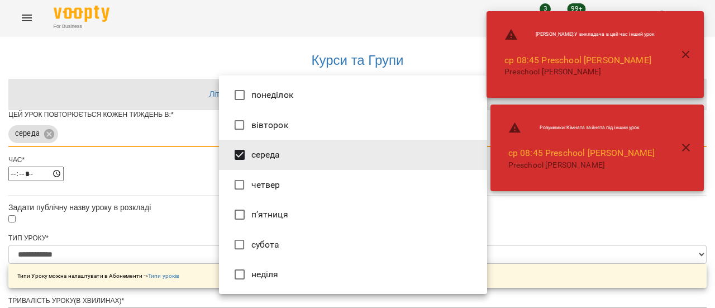
click at [617, 241] on div at bounding box center [357, 154] width 715 height 308
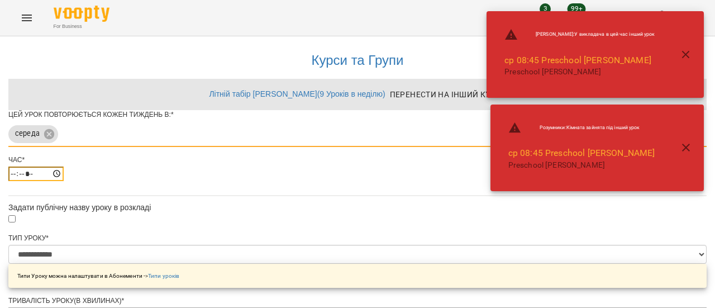
drag, startPoint x: 229, startPoint y: 195, endPoint x: 236, endPoint y: 192, distance: 8.5
click at [64, 181] on input "*****" at bounding box center [35, 174] width 55 height 15
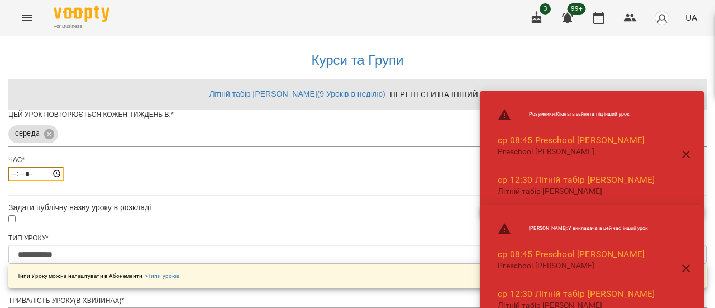
type input "*****"
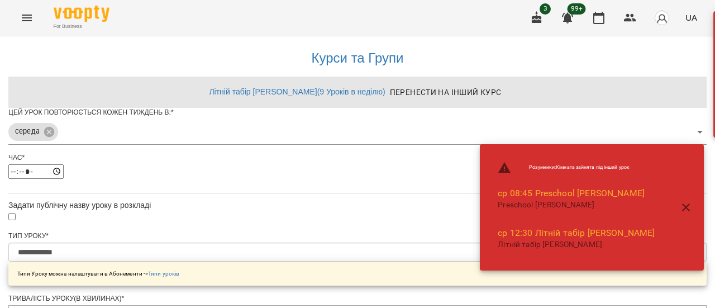
scroll to position [473, 0]
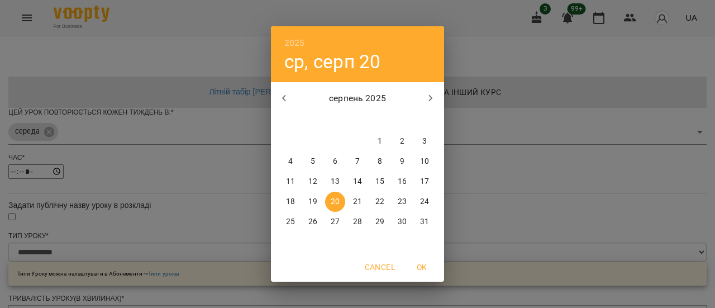
click at [333, 198] on p "20" at bounding box center [335, 201] width 9 height 11
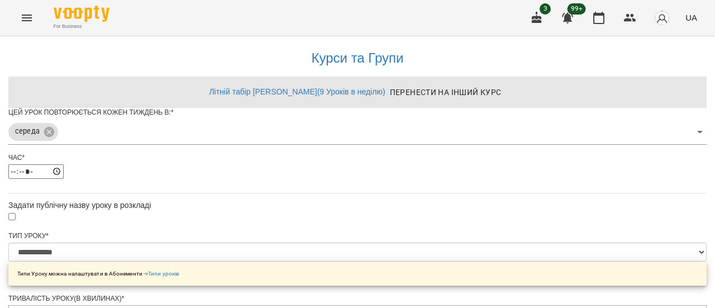
scroll to position [504, 0]
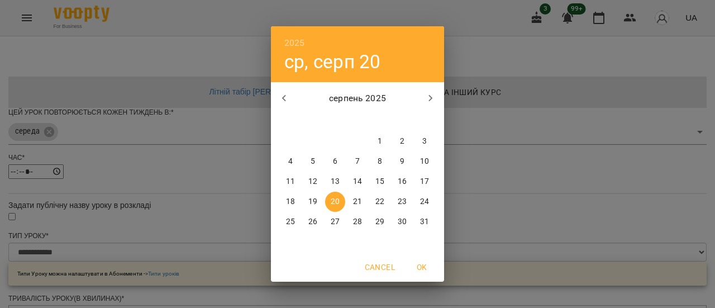
click at [337, 204] on p "20" at bounding box center [335, 201] width 9 height 11
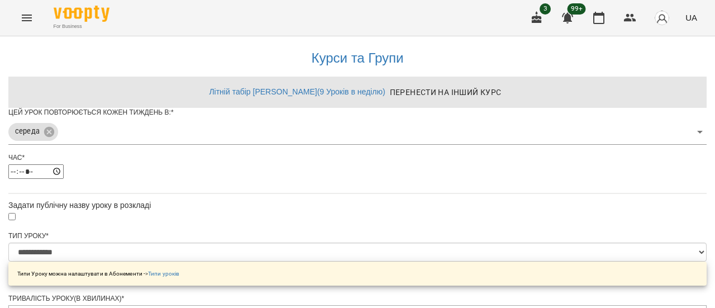
scroll to position [543, 0]
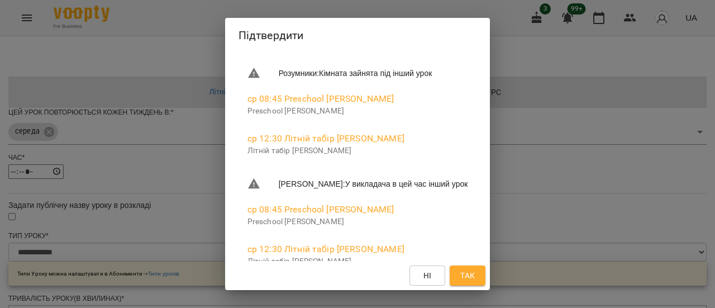
click at [475, 281] on span "Так" at bounding box center [467, 275] width 15 height 13
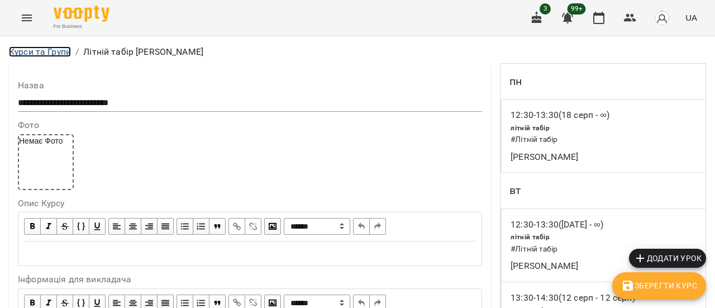
click at [54, 53] on link "Курси та Групи" at bounding box center [40, 51] width 62 height 11
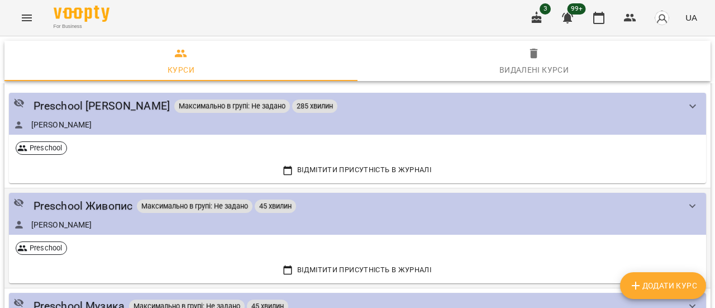
scroll to position [168, 0]
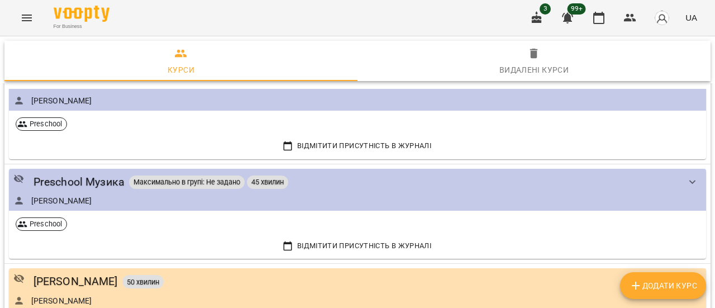
click at [31, 13] on icon "Menu" at bounding box center [26, 17] width 13 height 13
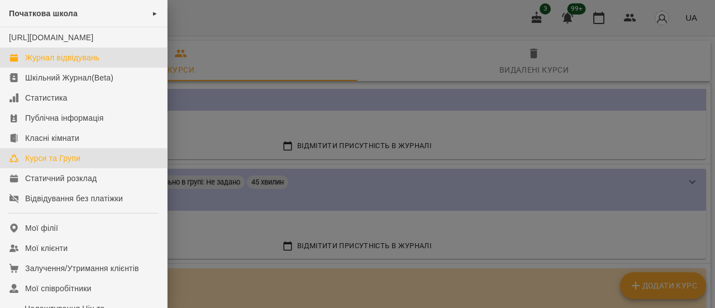
click at [57, 63] on div "Журнал відвідувань" at bounding box center [62, 57] width 74 height 11
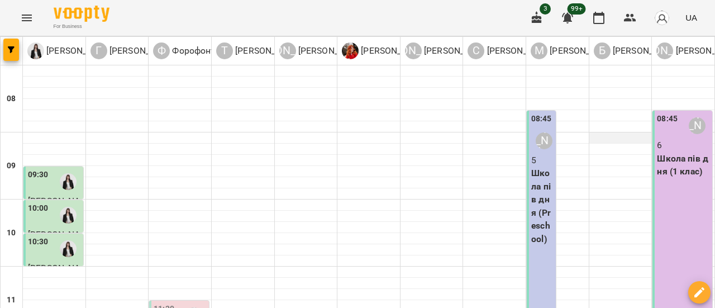
scroll to position [279, 0]
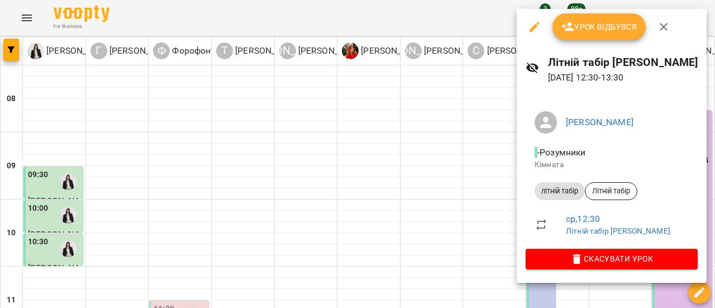
click at [593, 30] on span "Урок відбувся" at bounding box center [600, 26] width 76 height 13
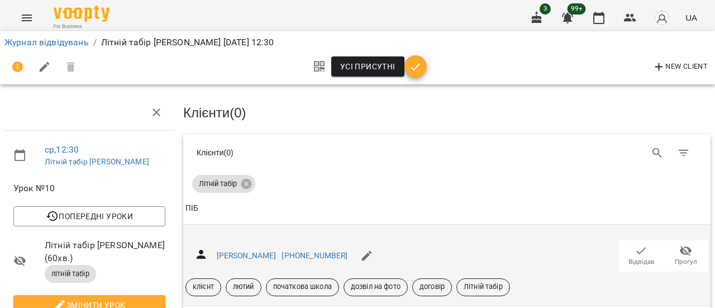
scroll to position [112, 0]
click at [635, 244] on icon "button" at bounding box center [641, 250] width 13 height 13
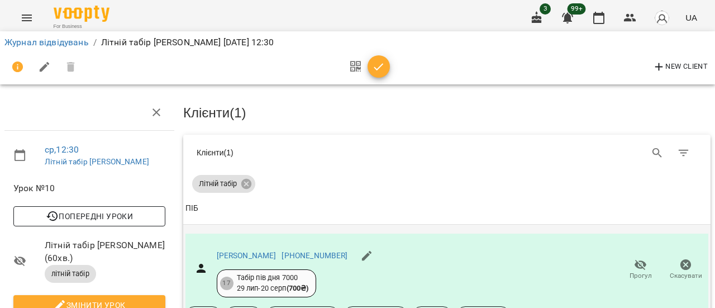
scroll to position [0, 0]
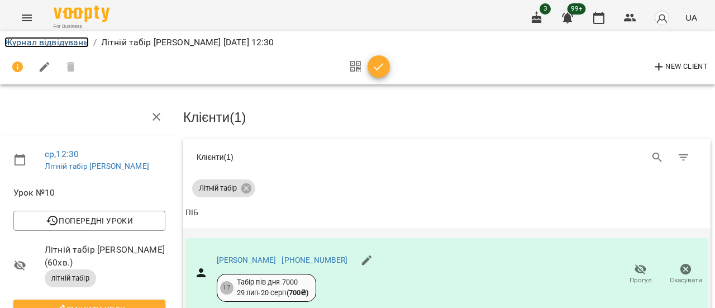
click at [70, 44] on link "Журнал відвідувань" at bounding box center [46, 42] width 84 height 11
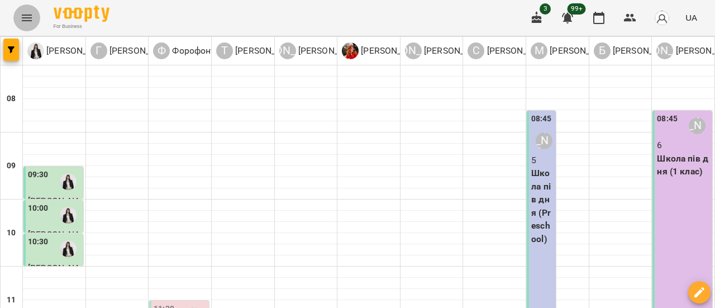
click at [30, 16] on icon "Menu" at bounding box center [26, 17] width 13 height 13
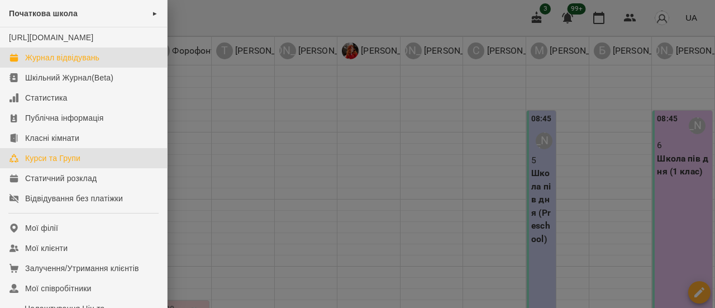
click at [73, 164] on div "Курси та Групи" at bounding box center [52, 158] width 55 height 11
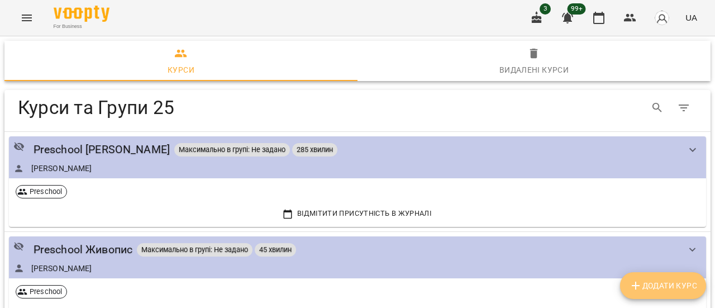
click at [671, 283] on span "Додати Курс" at bounding box center [663, 285] width 68 height 13
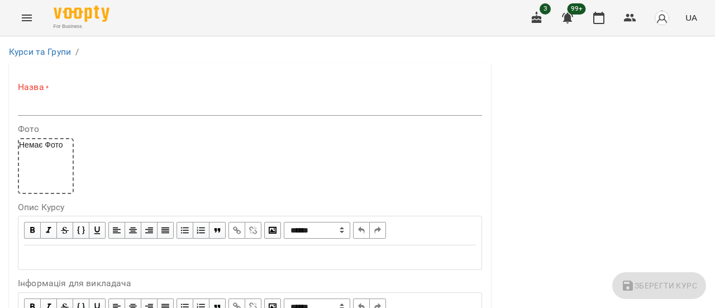
click at [89, 106] on input "text" at bounding box center [250, 107] width 464 height 18
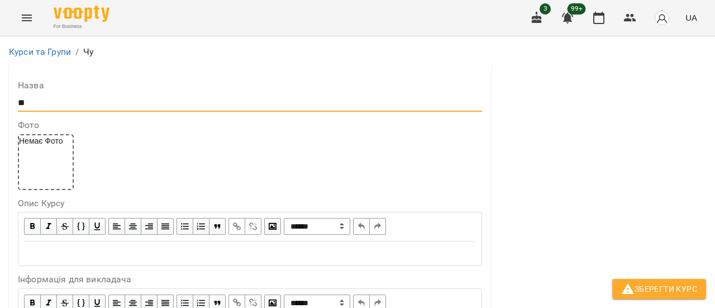
type input "**"
click at [47, 57] on li "Курси та Групи" at bounding box center [40, 51] width 62 height 13
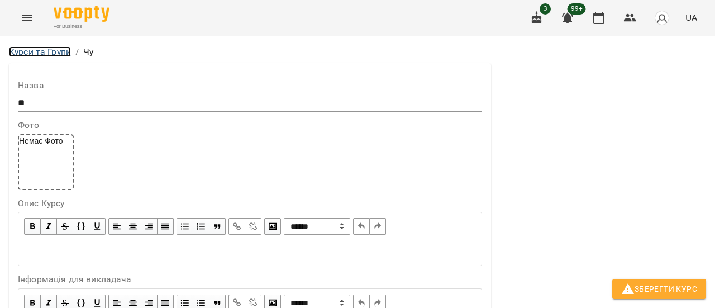
click at [48, 52] on link "Курси та Групи" at bounding box center [40, 51] width 62 height 11
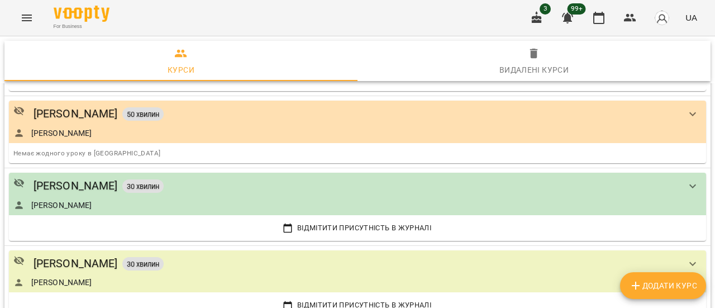
scroll to position [112, 0]
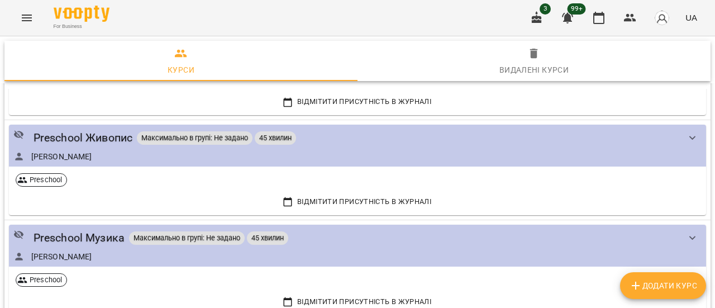
click at [31, 20] on icon "Menu" at bounding box center [26, 17] width 13 height 13
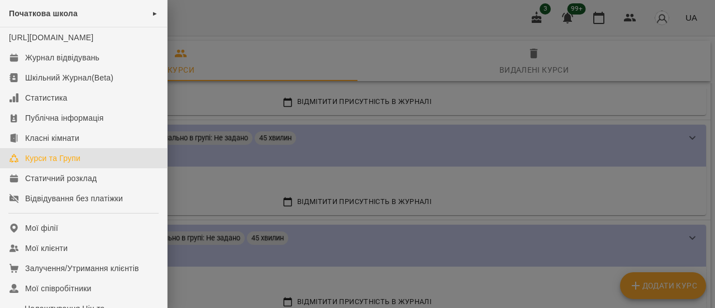
click at [55, 164] on div "Курси та Групи" at bounding box center [52, 158] width 55 height 11
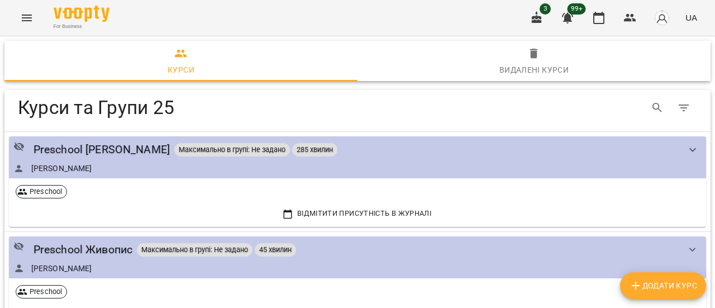
click at [667, 291] on span "Додати Курс" at bounding box center [663, 285] width 68 height 13
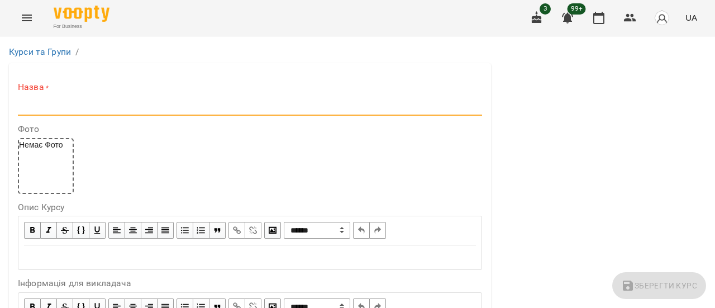
click at [107, 106] on input "text" at bounding box center [250, 107] width 464 height 18
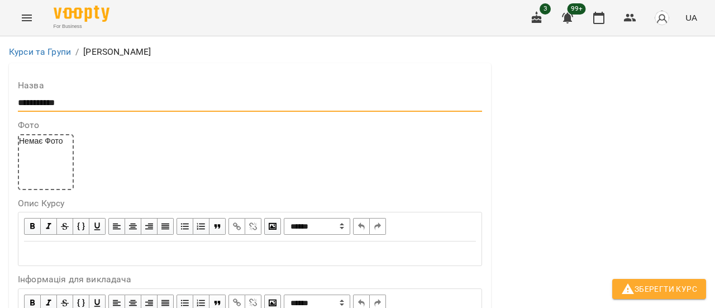
scroll to position [279, 0]
type input "**********"
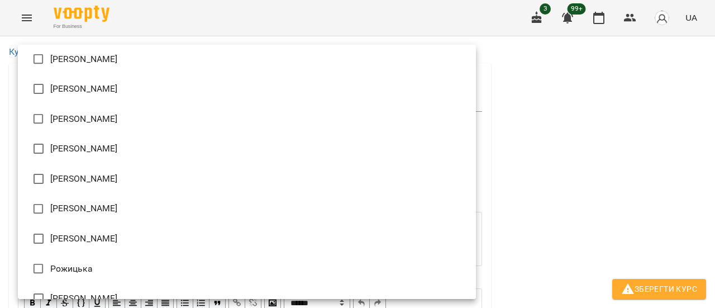
scroll to position [112, 0]
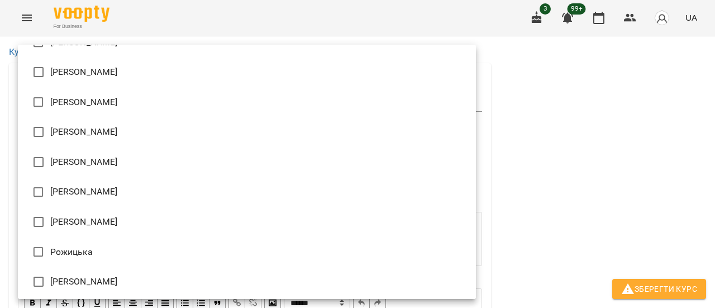
click at [515, 201] on div at bounding box center [357, 154] width 715 height 308
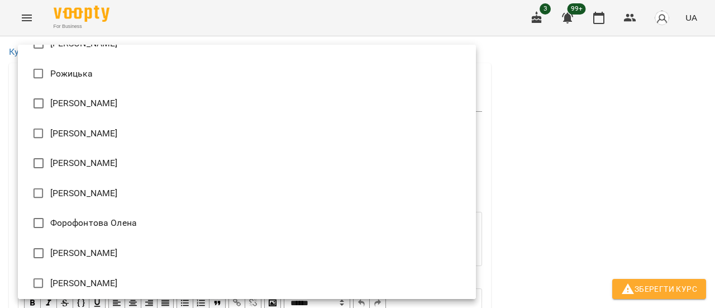
scroll to position [293, 0]
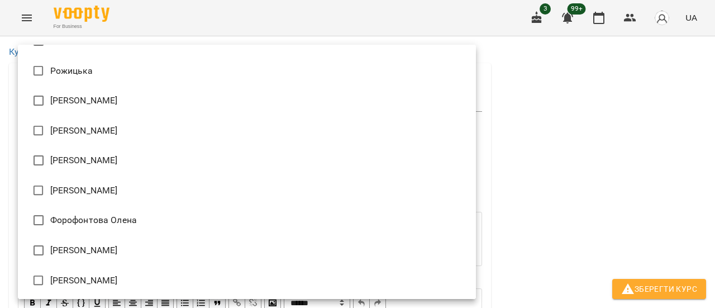
click at [610, 215] on div at bounding box center [357, 154] width 715 height 308
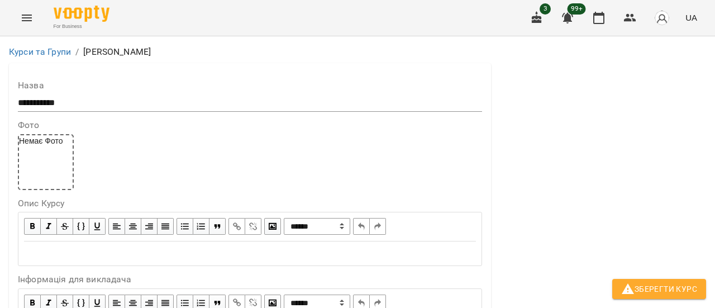
scroll to position [1044, 0]
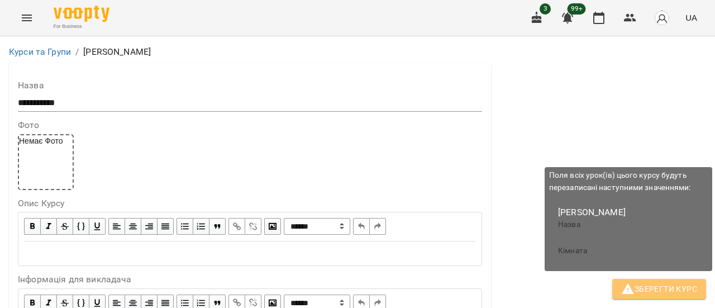
click at [673, 289] on span "Зберегти Курс" at bounding box center [659, 288] width 76 height 13
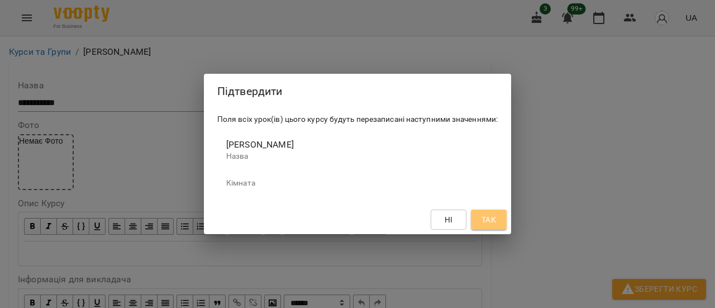
click at [489, 222] on span "Так" at bounding box center [489, 219] width 15 height 13
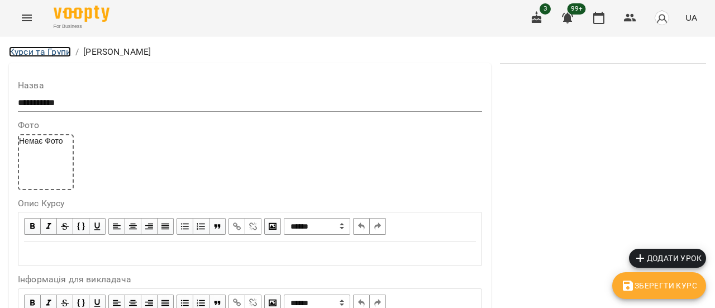
click at [51, 51] on link "Курси та Групи" at bounding box center [40, 51] width 62 height 11
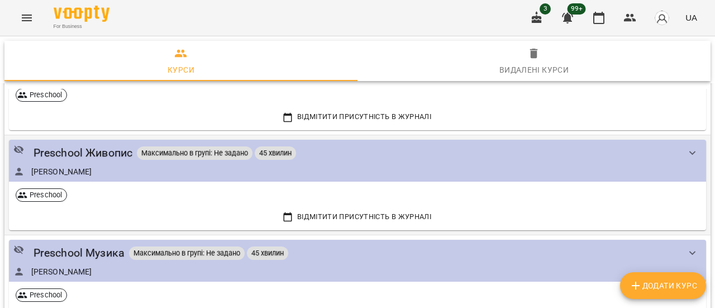
scroll to position [168, 0]
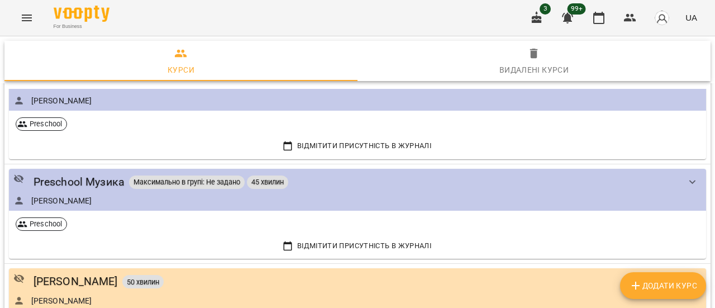
click at [32, 21] on icon "Menu" at bounding box center [26, 17] width 13 height 13
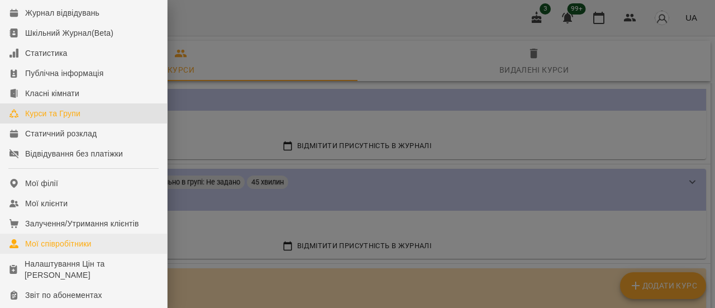
scroll to position [112, 0]
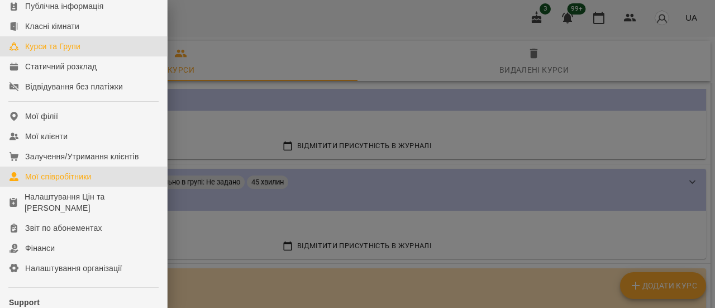
click at [56, 182] on div "Мої співробітники" at bounding box center [58, 176] width 66 height 11
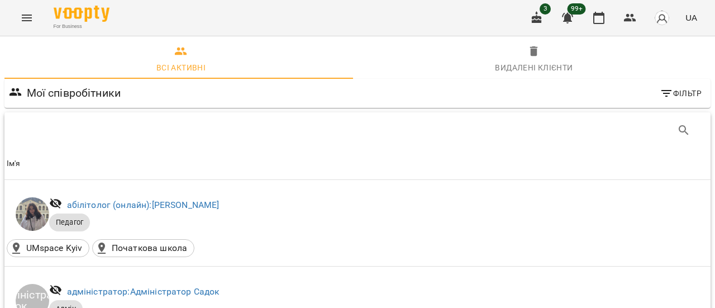
scroll to position [2124, 0]
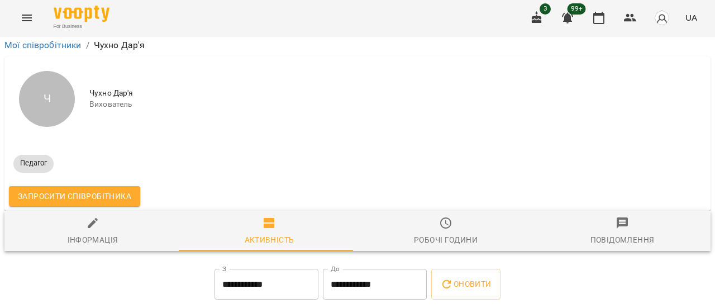
scroll to position [34, 0]
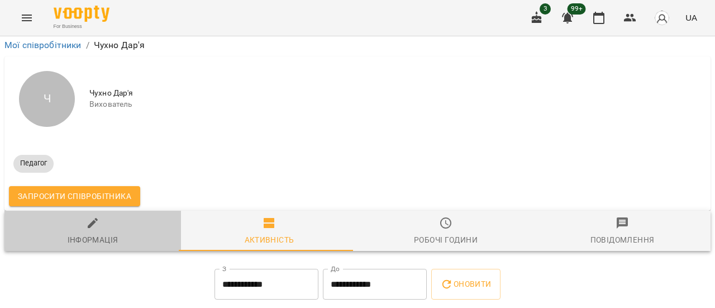
click at [113, 216] on span "Інформація" at bounding box center [92, 231] width 163 height 30
select select "**"
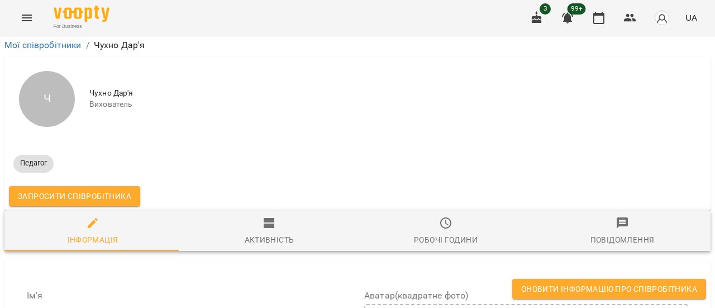
scroll to position [761, 0]
click at [569, 292] on span "Оновити інформацію про співробітника" at bounding box center [609, 288] width 176 height 13
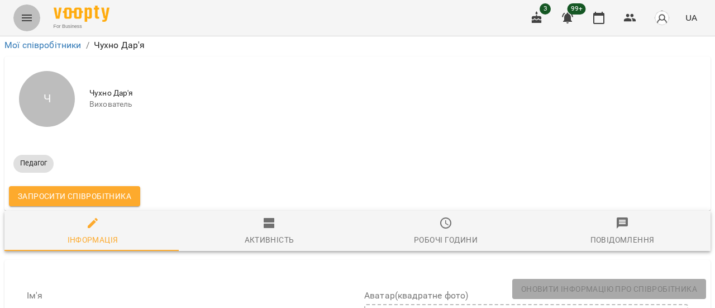
click at [33, 15] on icon "Menu" at bounding box center [26, 17] width 13 height 13
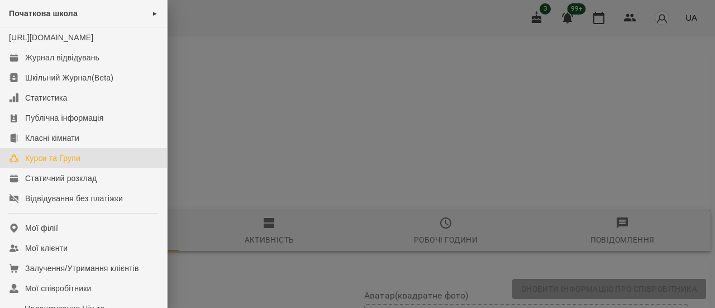
click at [67, 164] on div "Курси та Групи" at bounding box center [52, 158] width 55 height 11
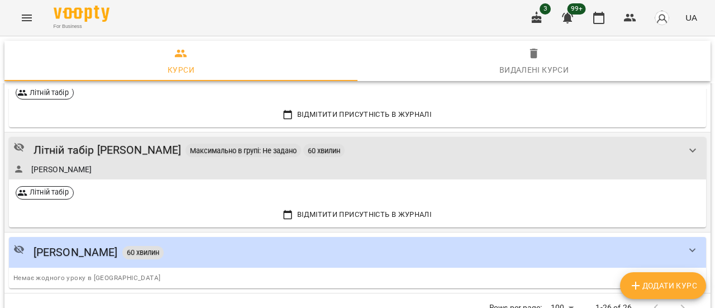
scroll to position [2167, 0]
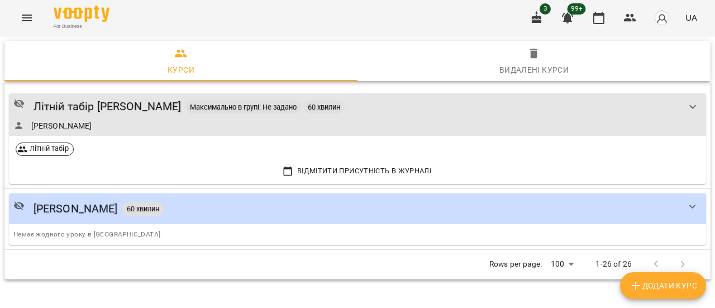
click at [27, 21] on icon "Menu" at bounding box center [27, 18] width 10 height 7
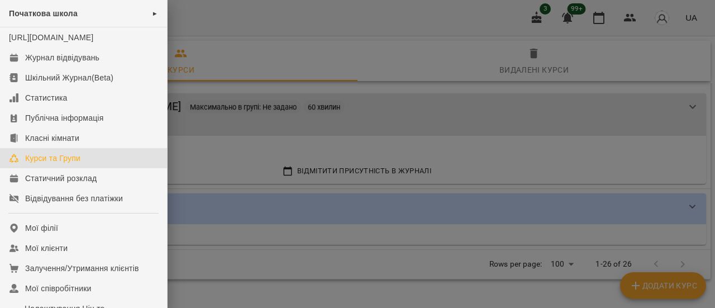
click at [37, 164] on div "Курси та Групи" at bounding box center [52, 158] width 55 height 11
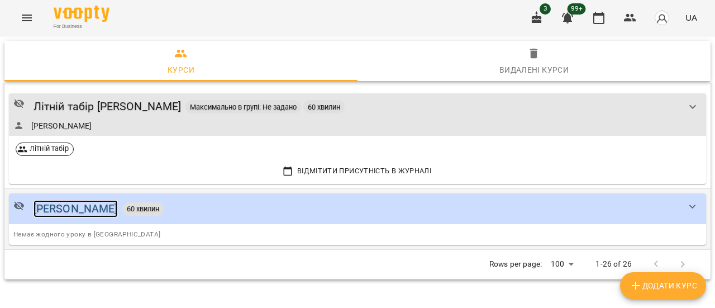
click at [69, 200] on div "[PERSON_NAME]" at bounding box center [76, 208] width 84 height 17
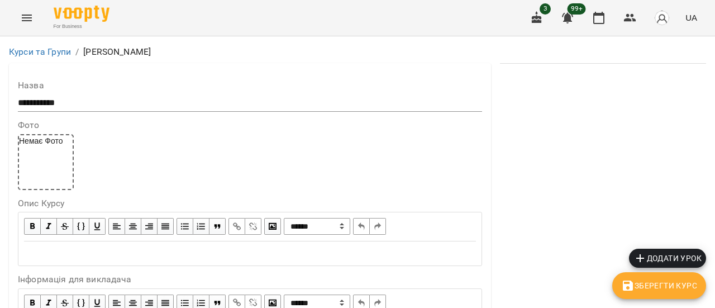
click at [685, 254] on span "Додати урок" at bounding box center [668, 257] width 68 height 13
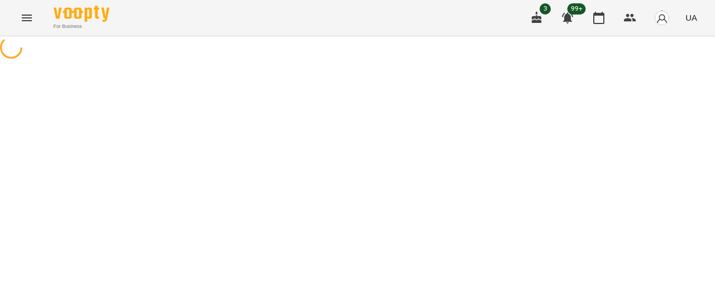
select select "********"
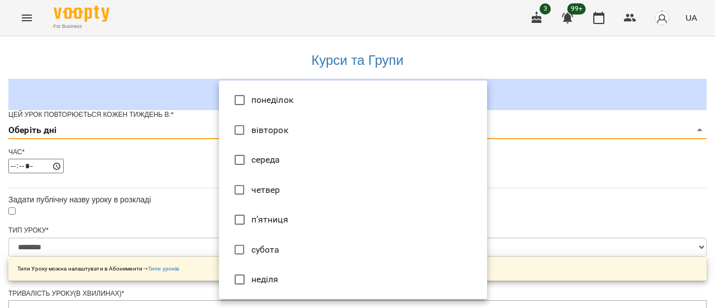
click at [282, 188] on li "четвер" at bounding box center [353, 190] width 268 height 30
type input "*"
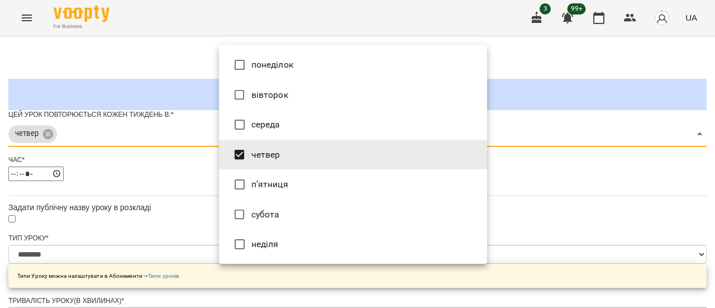
click at [572, 173] on div at bounding box center [357, 154] width 715 height 308
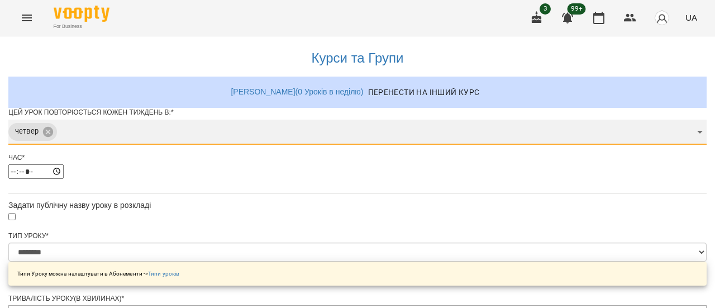
scroll to position [56, 0]
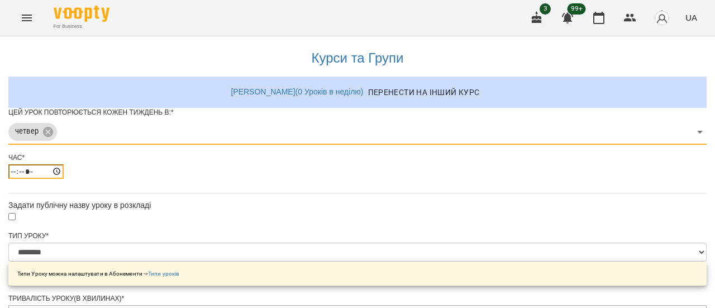
click at [64, 164] on input "*****" at bounding box center [35, 171] width 55 height 15
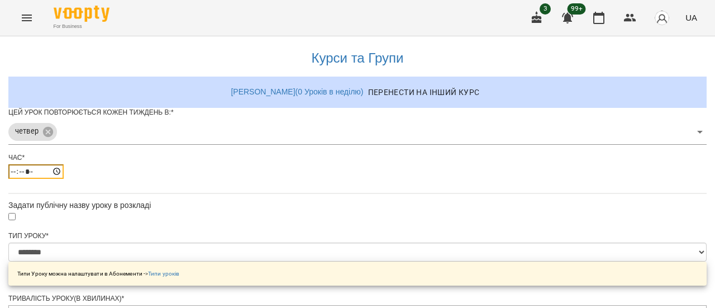
type input "*****"
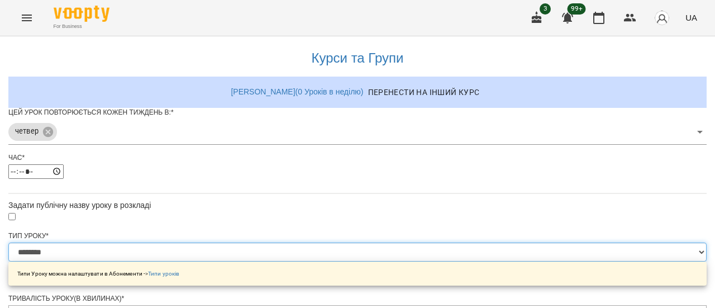
click at [482, 243] on select "**********" at bounding box center [357, 252] width 699 height 19
select select "*********"
click at [219, 243] on select "**********" at bounding box center [357, 252] width 699 height 19
type input "***"
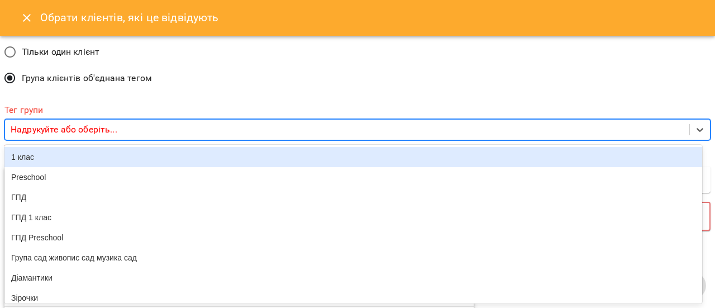
click at [66, 125] on p "Надрукуйте або оберіть..." at bounding box center [64, 129] width 107 height 13
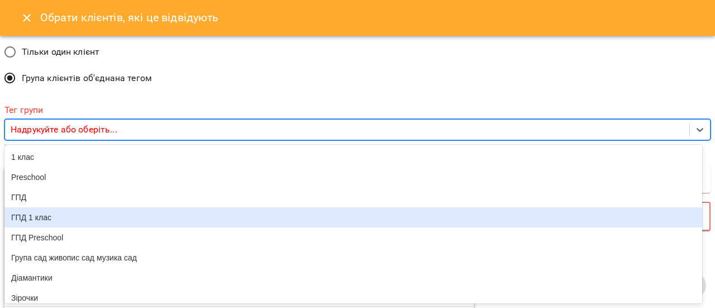
click at [50, 222] on div "ГПД 1 клас" at bounding box center [353, 217] width 698 height 20
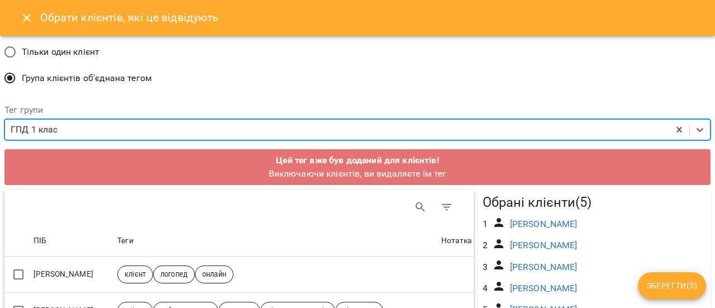
click at [65, 128] on div "ГПД 1 клас" at bounding box center [337, 130] width 664 height 21
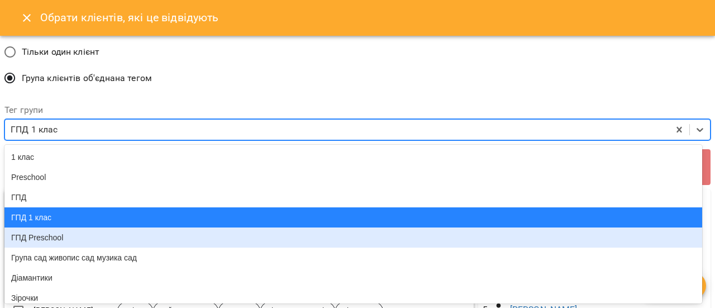
click at [59, 246] on div "ГПД Preschool" at bounding box center [353, 237] width 698 height 20
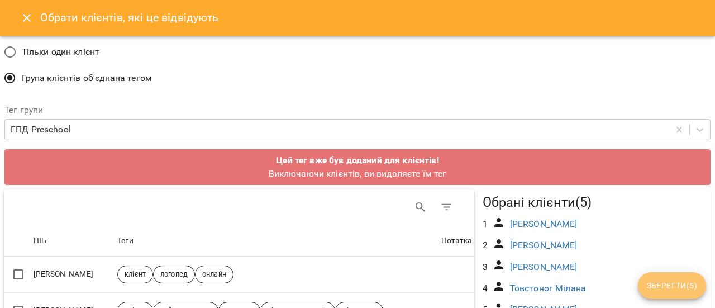
click at [679, 286] on span "Зберегти ( 5 )" at bounding box center [672, 285] width 50 height 13
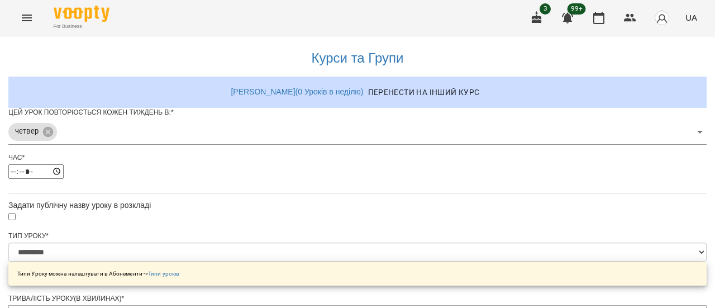
scroll to position [544, 0]
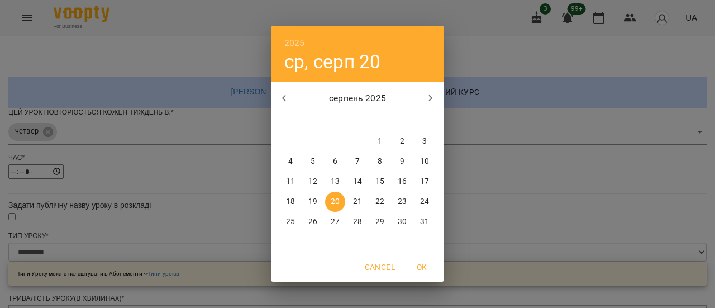
click at [360, 204] on p "21" at bounding box center [357, 201] width 9 height 11
type input "**********"
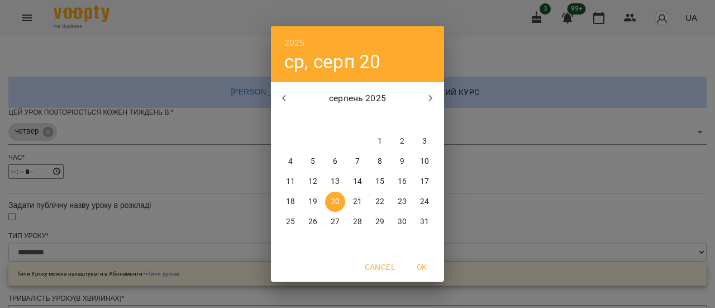
click at [360, 203] on p "21" at bounding box center [357, 201] width 9 height 11
type input "**********"
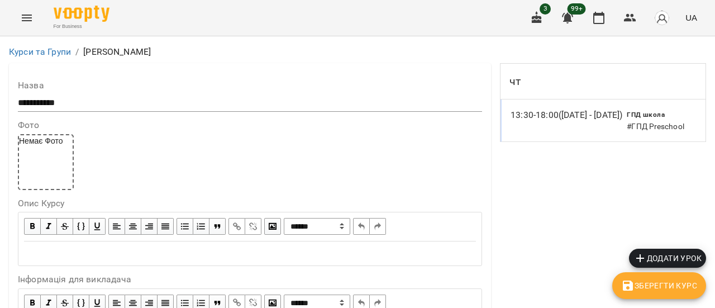
click at [34, 20] on button "Menu" at bounding box center [26, 17] width 27 height 27
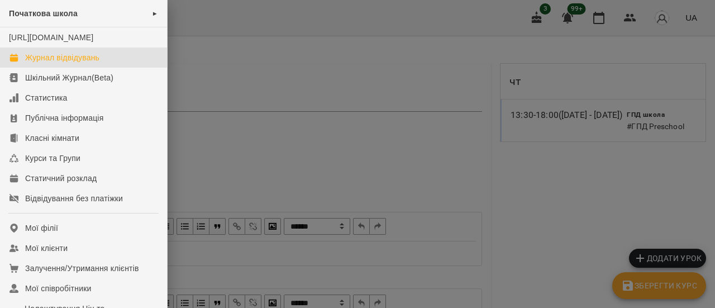
click at [60, 63] on div "Журнал відвідувань" at bounding box center [62, 57] width 74 height 11
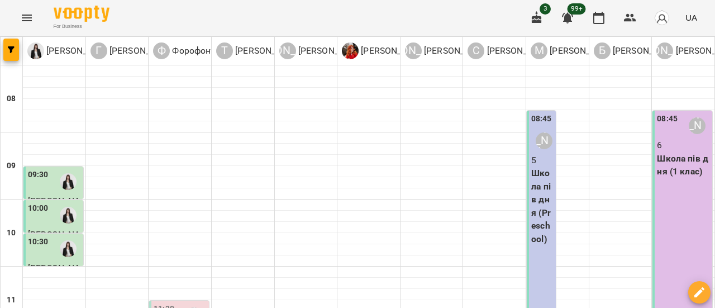
scroll to position [168, 0]
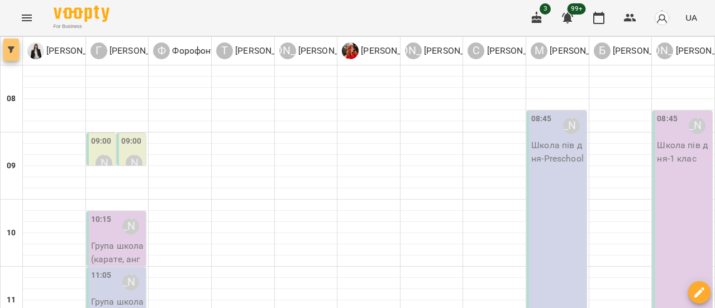
click at [16, 45] on button "button" at bounding box center [11, 50] width 16 height 22
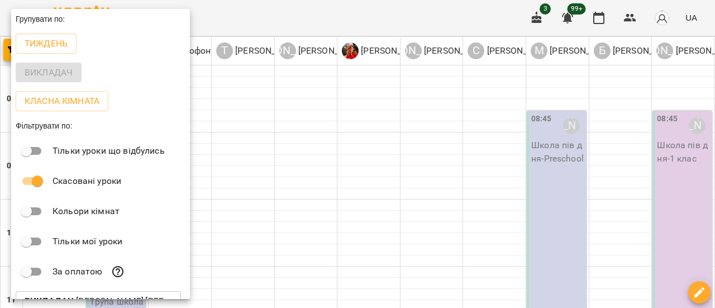
click at [46, 73] on div "Викладач" at bounding box center [100, 72] width 179 height 29
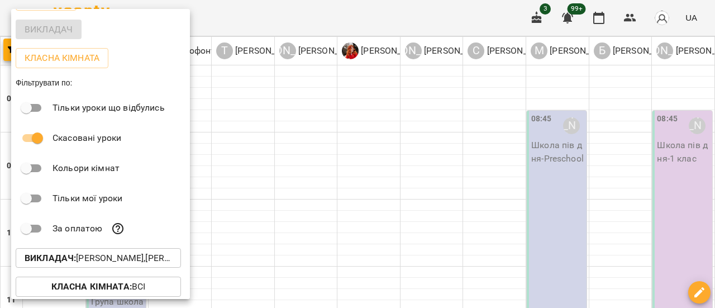
scroll to position [75, 0]
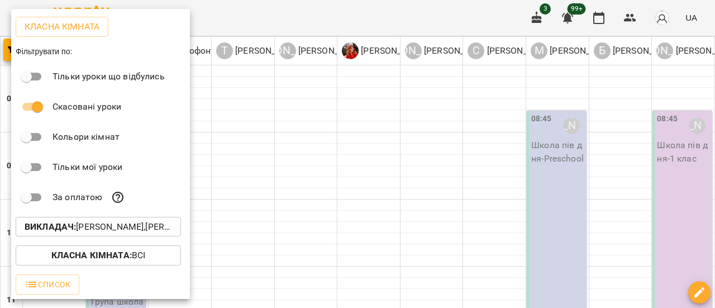
click at [64, 225] on b "Викладач :" at bounding box center [50, 226] width 51 height 11
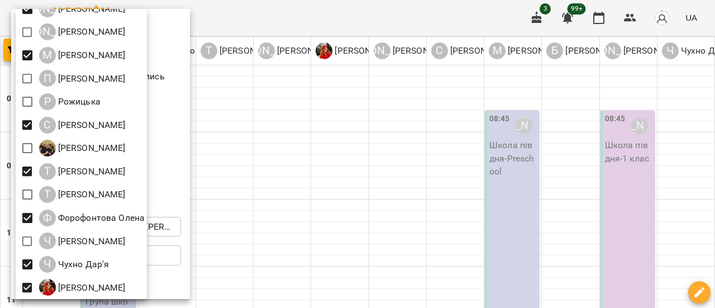
scroll to position [177, 0]
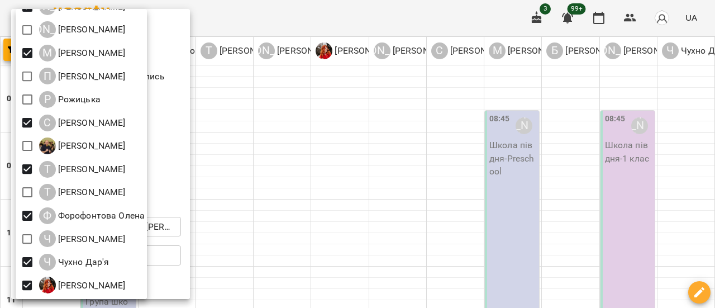
click at [203, 244] on div at bounding box center [357, 154] width 715 height 308
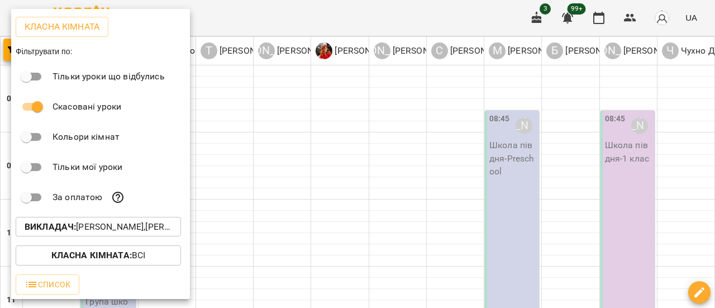
click at [262, 106] on div at bounding box center [357, 154] width 715 height 308
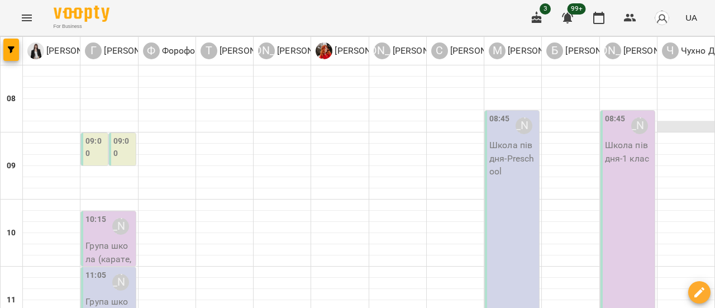
scroll to position [0, 0]
click at [28, 18] on icon "Menu" at bounding box center [27, 18] width 10 height 7
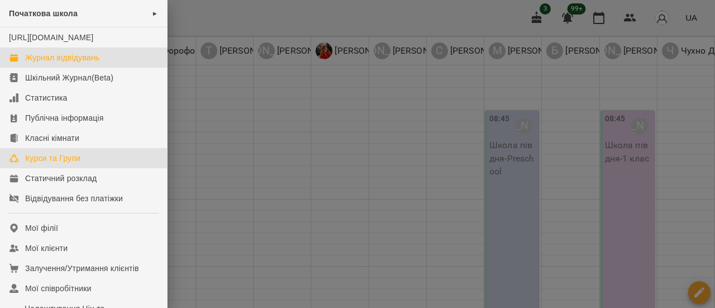
click at [64, 164] on div "Курси та Групи" at bounding box center [52, 158] width 55 height 11
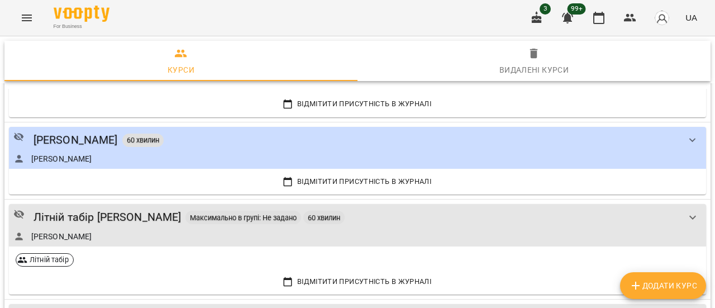
scroll to position [2173, 0]
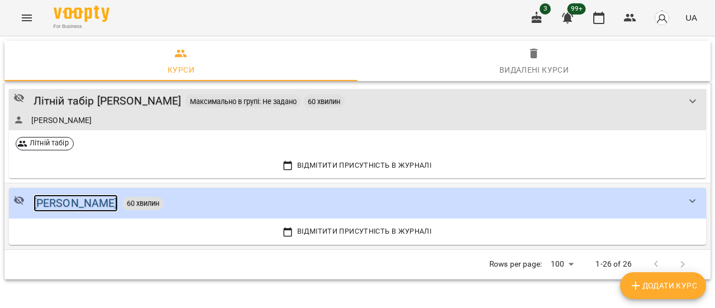
click at [73, 196] on div "[PERSON_NAME]" at bounding box center [76, 202] width 84 height 17
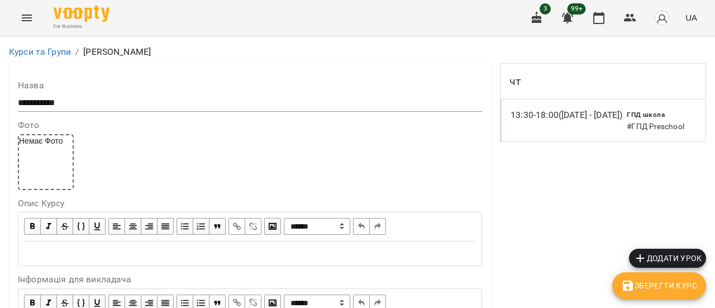
click at [679, 289] on span "Зберегти Курс" at bounding box center [659, 285] width 76 height 13
click at [32, 18] on icon "Menu" at bounding box center [26, 17] width 13 height 13
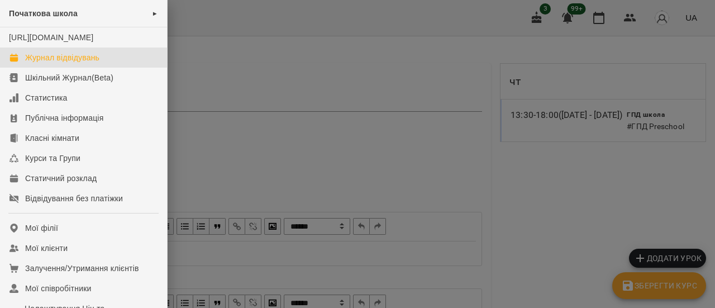
click at [58, 63] on div "Журнал відвідувань" at bounding box center [62, 57] width 74 height 11
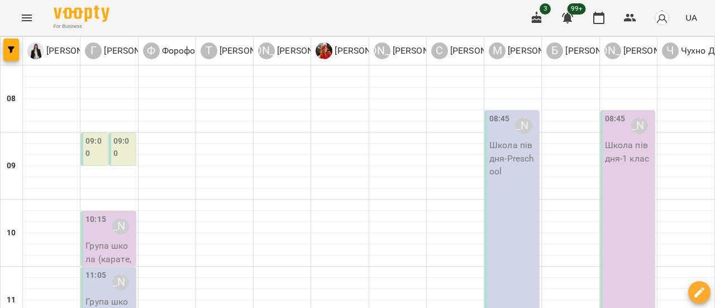
click at [26, 18] on icon "Menu" at bounding box center [26, 17] width 13 height 13
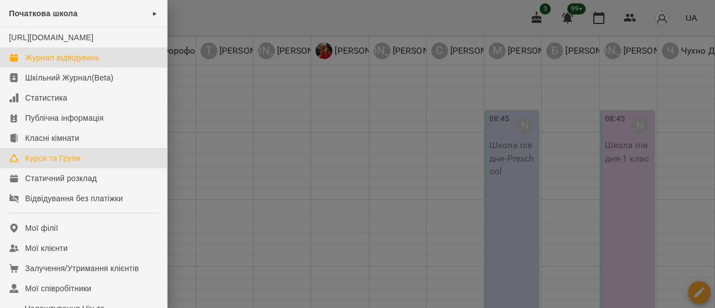
click at [60, 164] on div "Курси та Групи" at bounding box center [52, 158] width 55 height 11
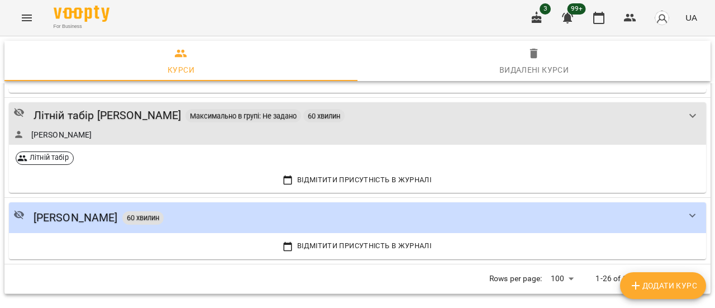
scroll to position [2173, 0]
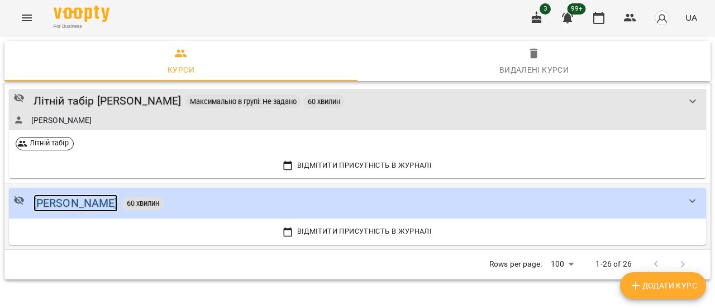
click at [87, 197] on div "[PERSON_NAME]" at bounding box center [76, 202] width 84 height 17
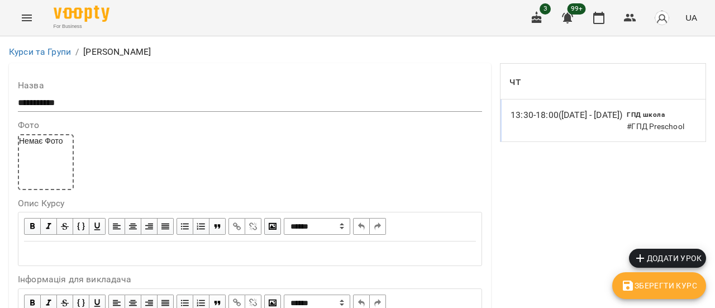
click at [620, 121] on div "13:30 - 18:00 ([DATE] - [DATE])" at bounding box center [567, 115] width 116 height 18
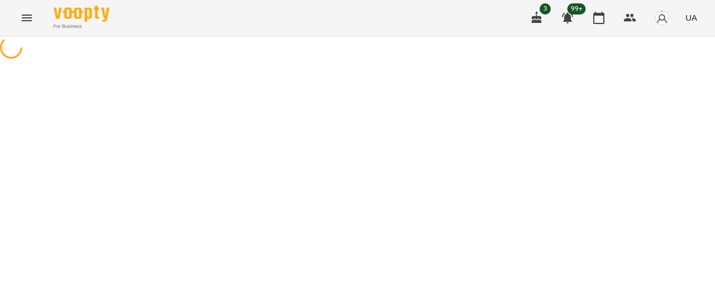
select select "*"
select select "*********"
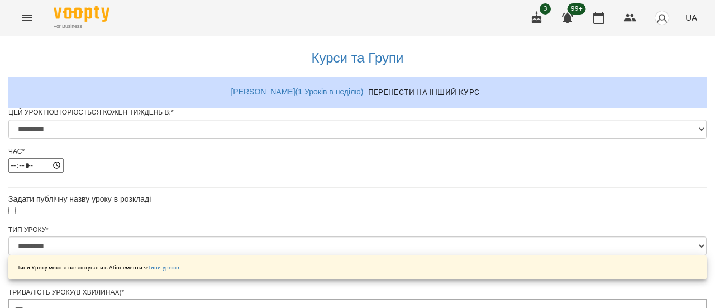
scroll to position [684, 0]
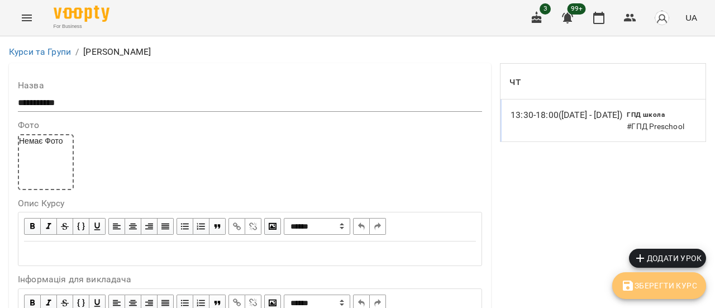
click at [674, 283] on span "Зберегти Курс" at bounding box center [659, 285] width 76 height 13
click at [23, 19] on icon "Menu" at bounding box center [26, 17] width 13 height 13
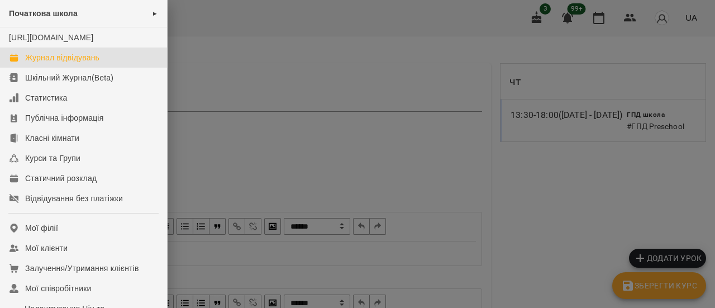
click at [66, 63] on div "Журнал відвідувань" at bounding box center [62, 57] width 74 height 11
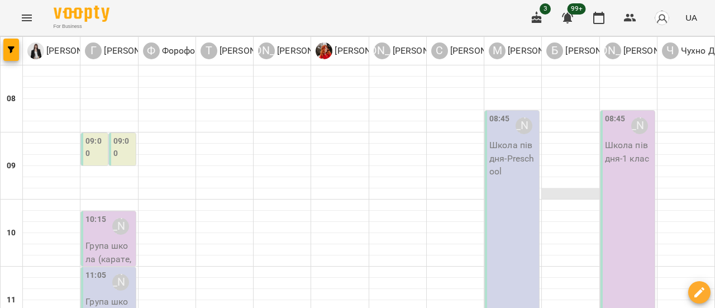
scroll to position [391, 0]
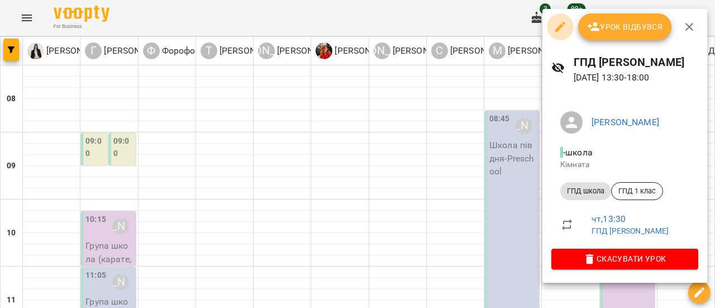
click at [563, 24] on icon "button" at bounding box center [560, 27] width 10 height 10
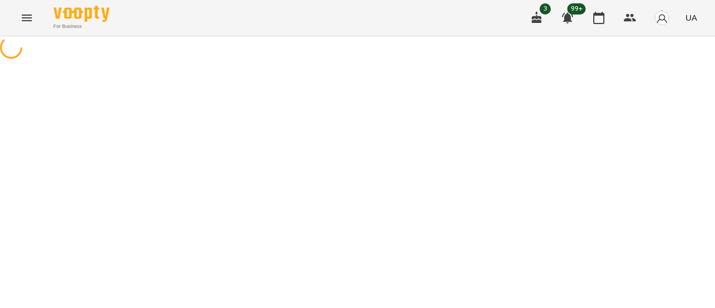
select select "*********"
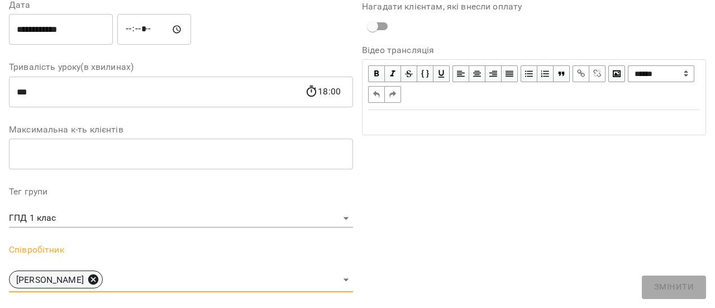
click at [98, 279] on icon at bounding box center [93, 279] width 10 height 10
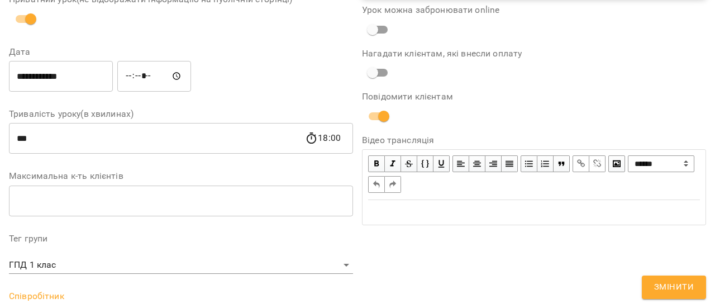
scroll to position [214, 0]
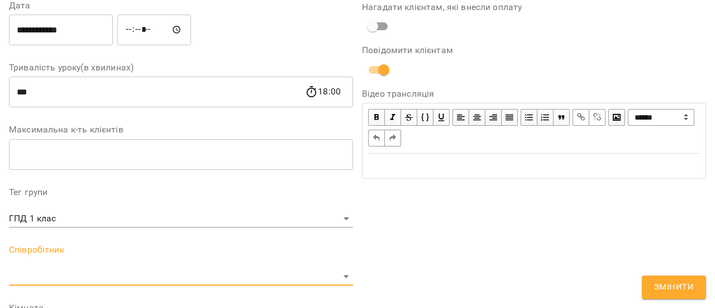
click at [678, 296] on button "Змінити" at bounding box center [674, 286] width 64 height 23
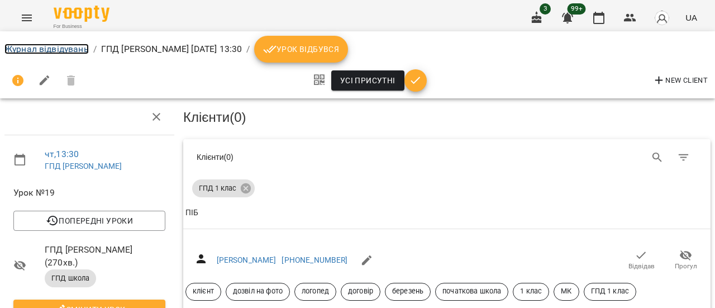
click at [50, 45] on link "Журнал відвідувань" at bounding box center [46, 49] width 84 height 11
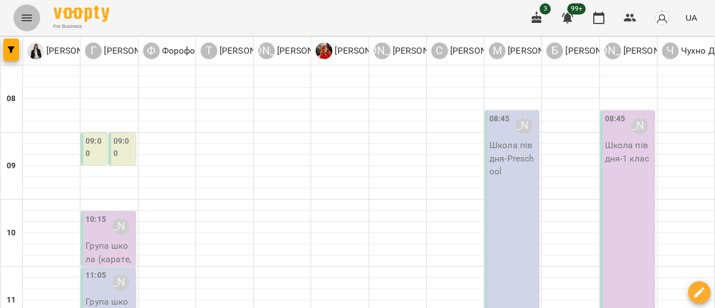
click at [22, 15] on icon "Menu" at bounding box center [27, 18] width 10 height 7
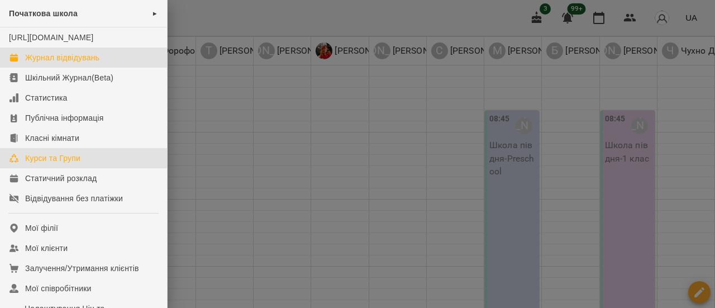
click at [61, 164] on div "Курси та Групи" at bounding box center [52, 158] width 55 height 11
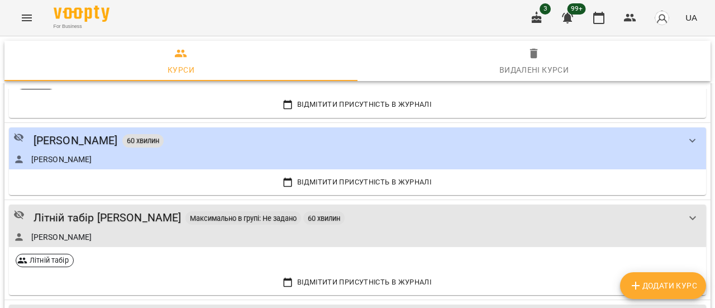
scroll to position [2173, 0]
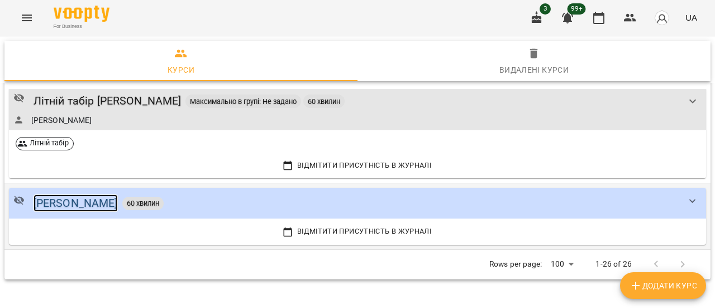
click at [89, 203] on div "[PERSON_NAME]" at bounding box center [76, 202] width 84 height 17
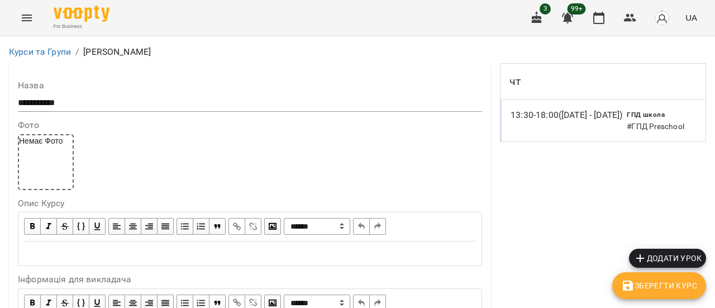
scroll to position [391, 0]
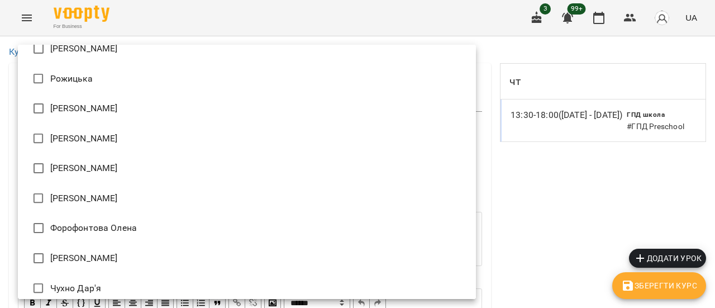
scroll to position [323, 0]
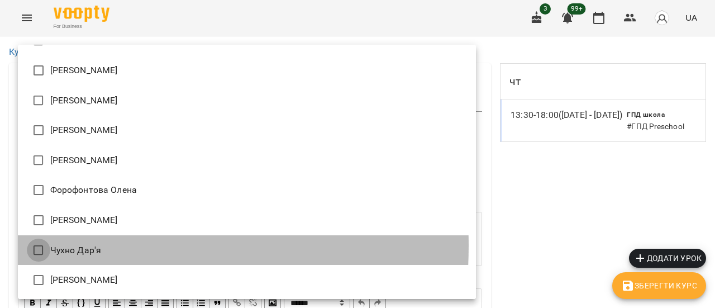
type input "**********"
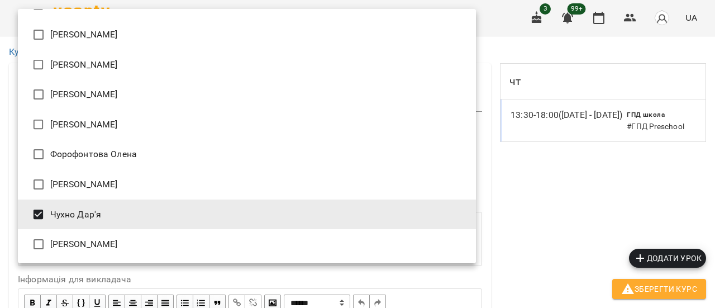
click at [529, 233] on div at bounding box center [357, 154] width 715 height 308
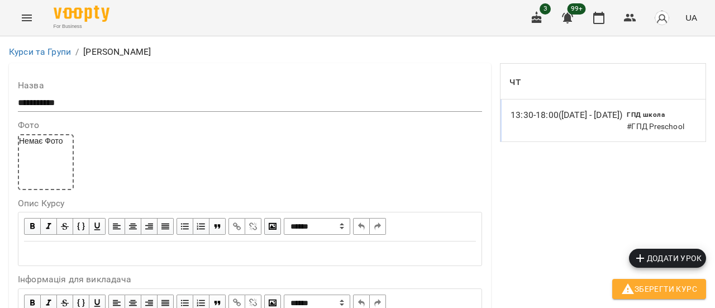
scroll to position [615, 0]
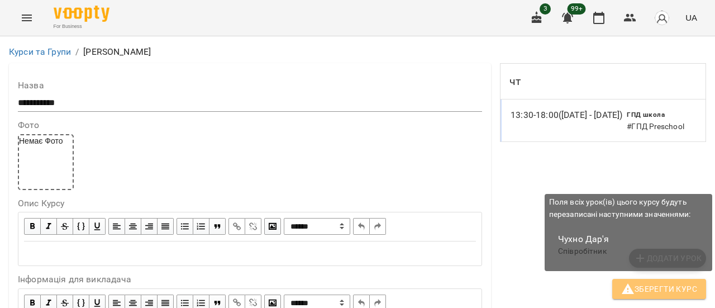
click at [665, 290] on span "Зберегти Курс" at bounding box center [659, 288] width 76 height 13
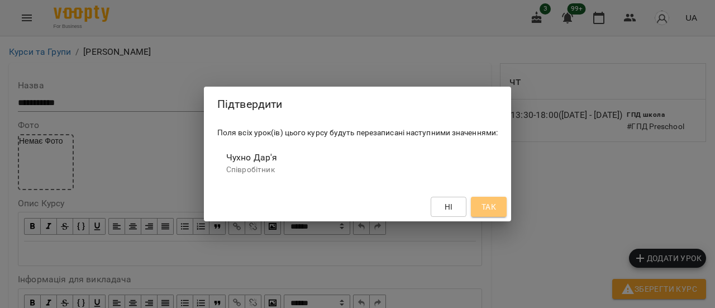
click at [487, 208] on span "Так" at bounding box center [489, 206] width 15 height 13
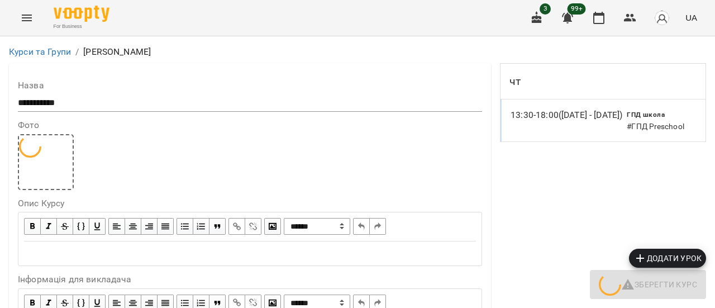
scroll to position [0, 0]
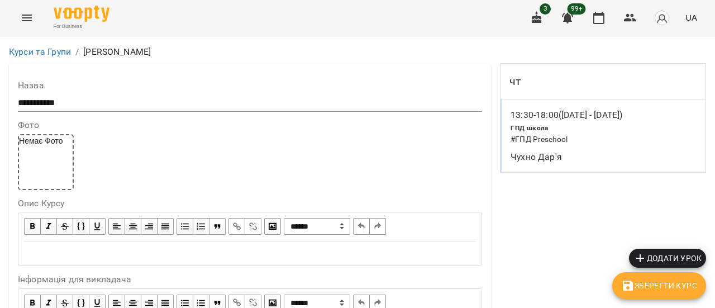
click at [30, 22] on icon "Menu" at bounding box center [26, 17] width 13 height 13
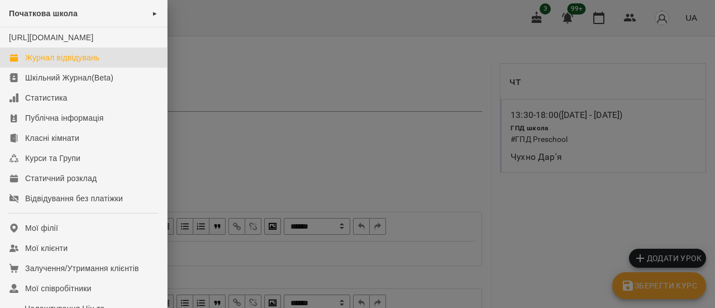
click at [49, 63] on div "Журнал відвідувань" at bounding box center [62, 57] width 74 height 11
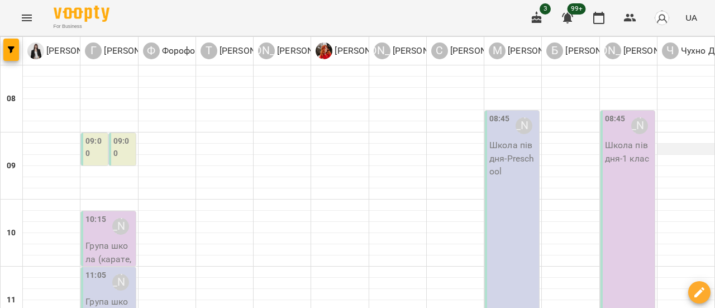
scroll to position [335, 0]
click at [23, 17] on icon "Menu" at bounding box center [27, 18] width 10 height 7
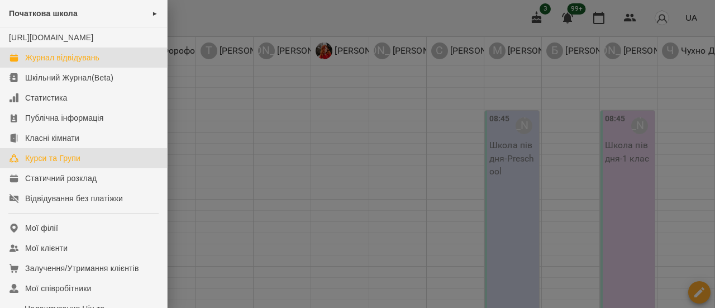
click at [56, 164] on div "Курси та Групи" at bounding box center [52, 158] width 55 height 11
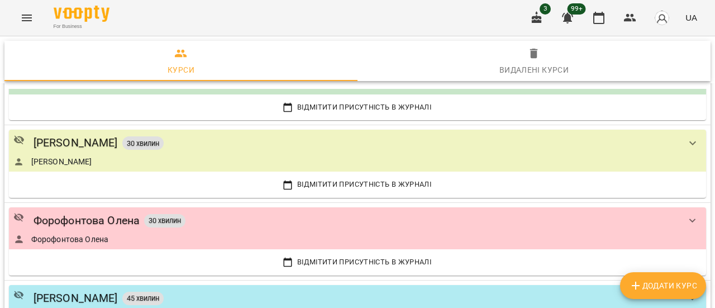
scroll to position [447, 0]
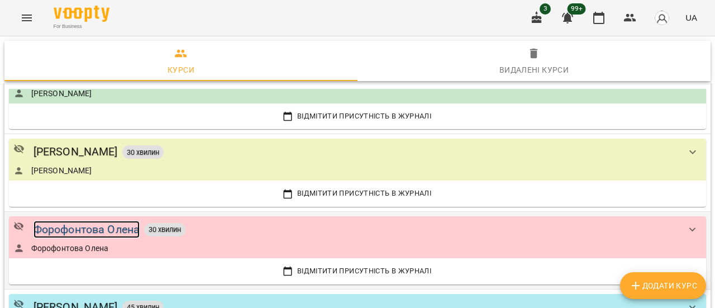
click at [124, 227] on div "Форофонтова Олена" at bounding box center [87, 229] width 107 height 17
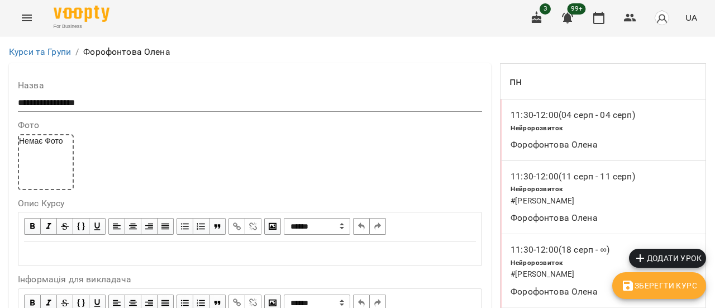
click at [690, 259] on span "Додати урок" at bounding box center [668, 257] width 68 height 13
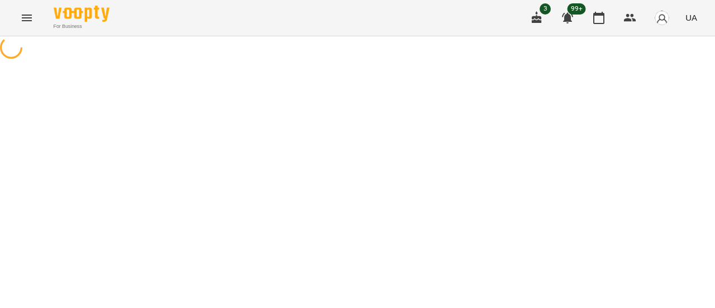
select select "**********"
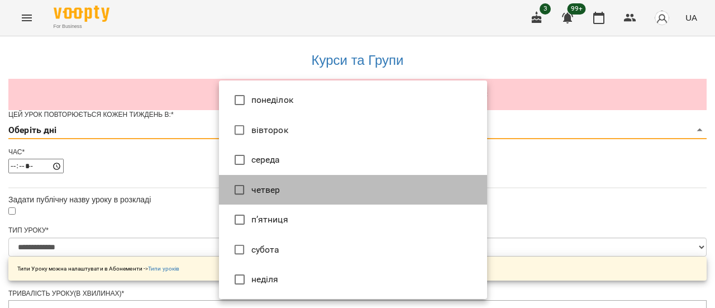
click at [279, 192] on li "четвер" at bounding box center [353, 190] width 268 height 30
type input "*"
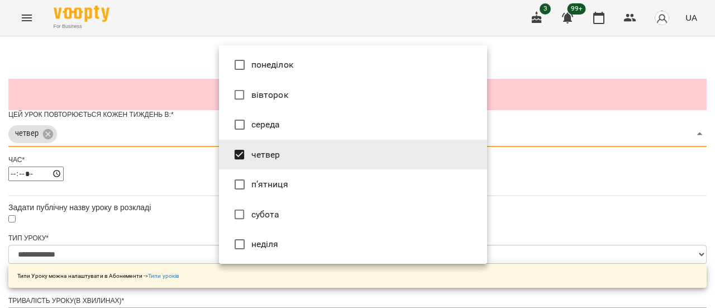
click at [536, 174] on div at bounding box center [357, 154] width 715 height 308
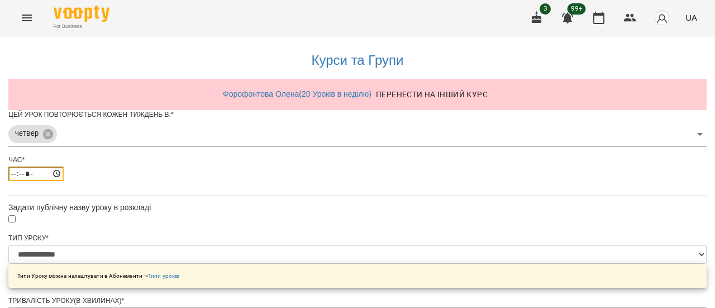
click at [64, 181] on input "*****" at bounding box center [35, 174] width 55 height 15
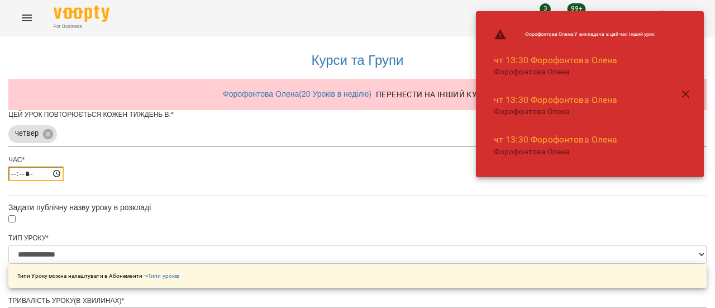
type input "*****"
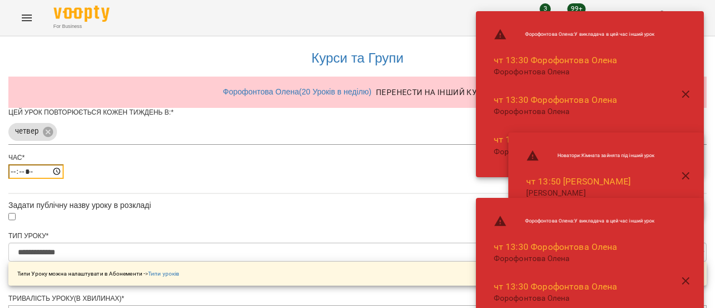
scroll to position [168, 0]
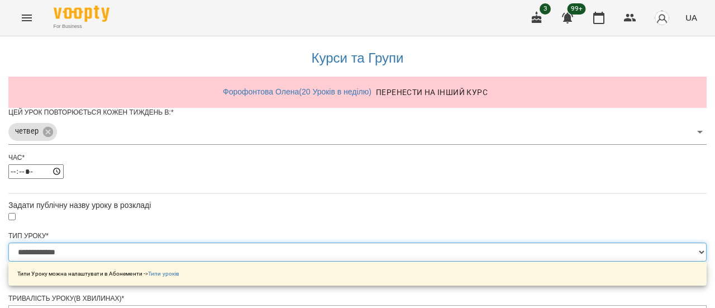
click at [482, 243] on select "**********" at bounding box center [357, 252] width 699 height 19
select select "*********"
click at [219, 243] on select "**********" at bounding box center [357, 252] width 699 height 19
type input "***"
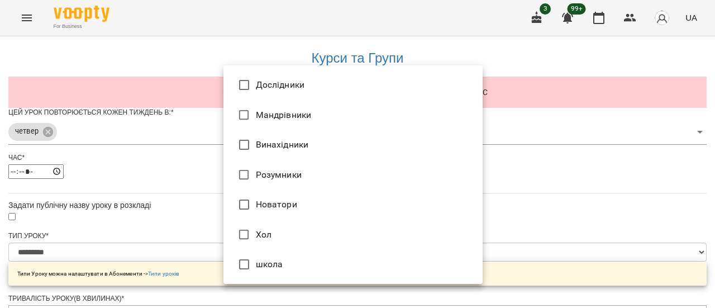
click at [356, 170] on li "Розумники" at bounding box center [353, 175] width 259 height 30
type input "**********"
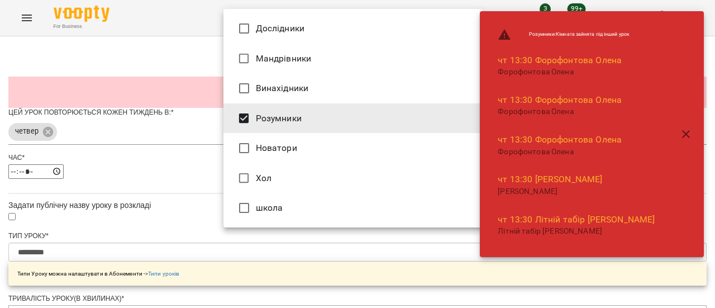
click at [62, 101] on div at bounding box center [357, 154] width 715 height 308
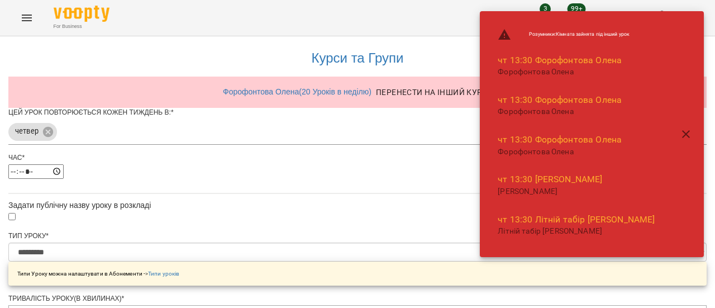
scroll to position [447, 0]
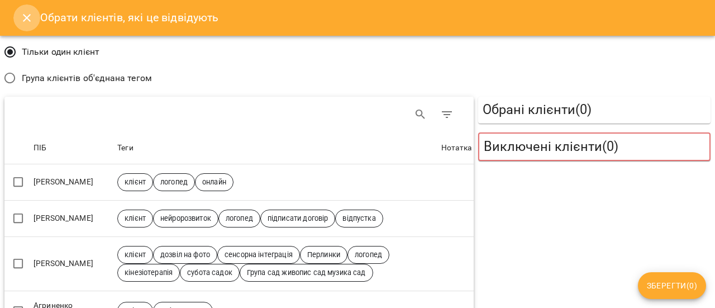
click at [18, 14] on button "Close" at bounding box center [26, 17] width 27 height 27
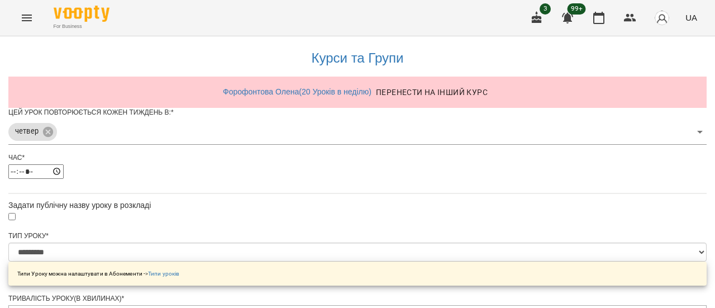
scroll to position [224, 0]
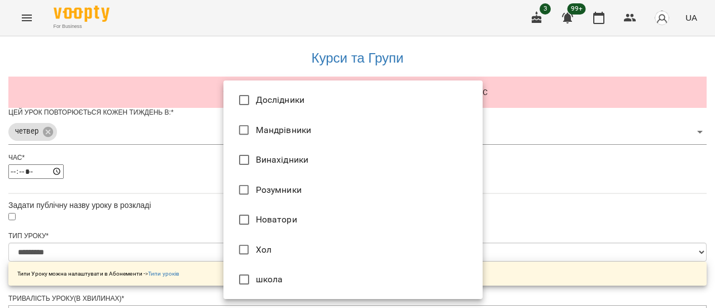
click at [351, 102] on li "Дослідники" at bounding box center [353, 100] width 259 height 30
type input "**********"
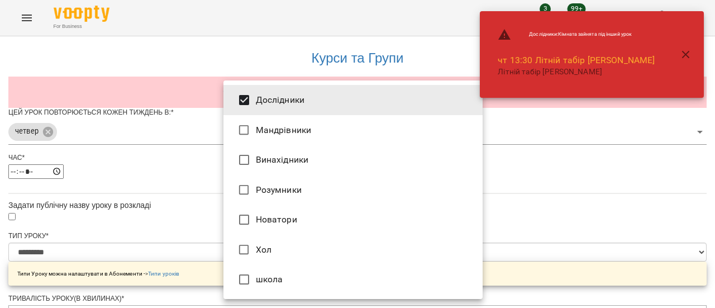
click at [562, 182] on div at bounding box center [357, 154] width 715 height 308
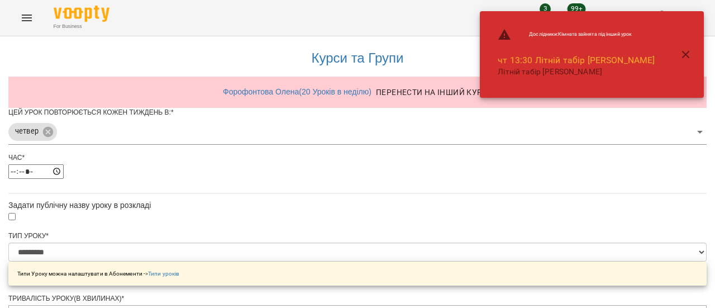
scroll to position [447, 0]
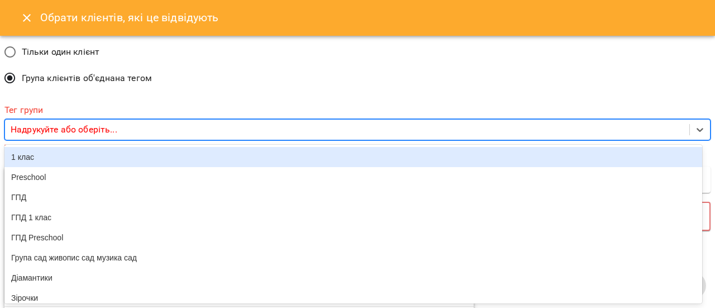
click at [64, 132] on p "Надрукуйте або оберіть..." at bounding box center [64, 129] width 107 height 13
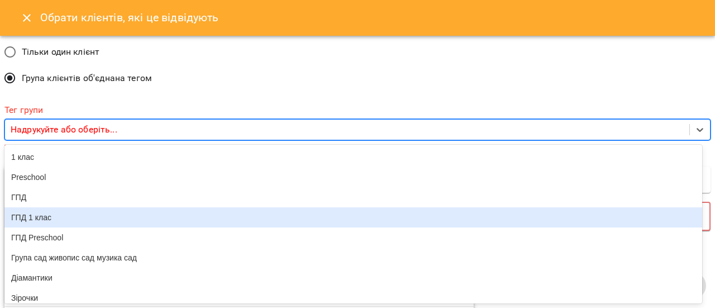
click at [69, 227] on div "ГПД 1 клас" at bounding box center [353, 217] width 698 height 20
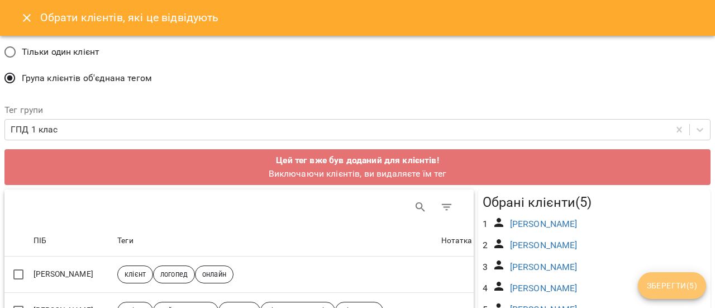
click at [657, 293] on button "Зберегти ( 5 )" at bounding box center [672, 285] width 68 height 27
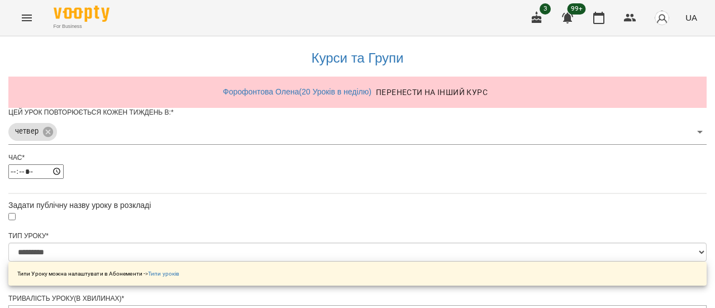
scroll to position [559, 0]
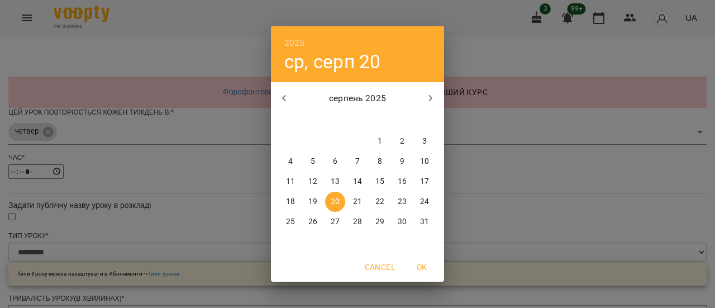
click at [362, 202] on span "21" at bounding box center [358, 201] width 20 height 11
type input "**********"
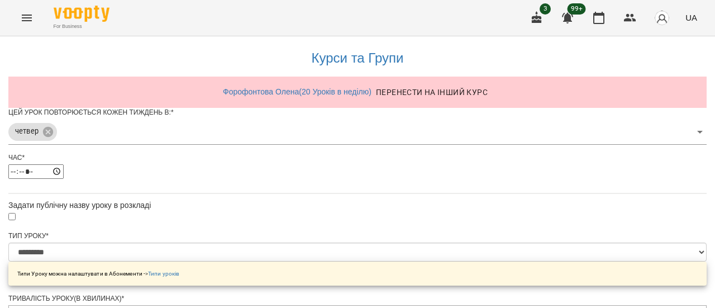
scroll to position [590, 0]
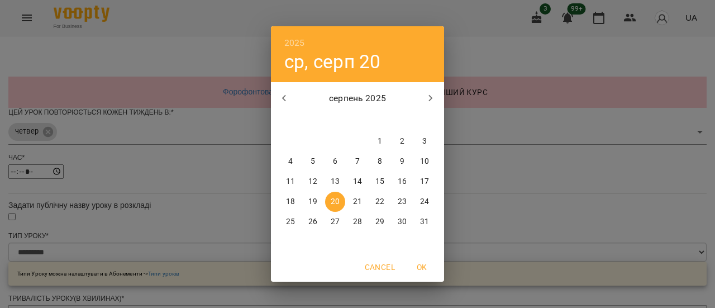
click at [360, 205] on p "21" at bounding box center [357, 201] width 9 height 11
type input "**********"
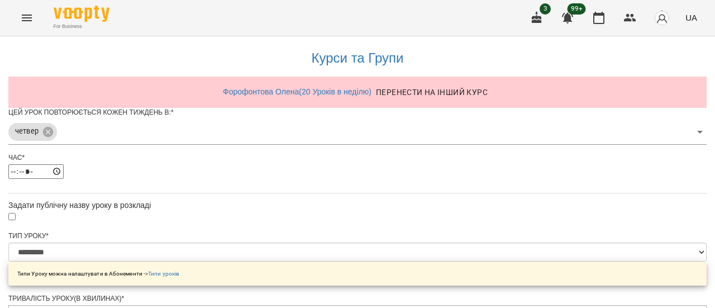
scroll to position [630, 0]
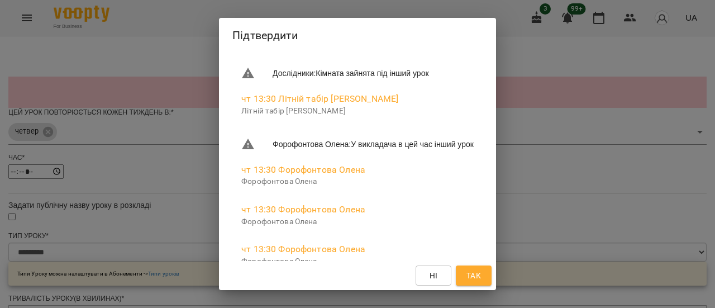
click at [481, 274] on span "Так" at bounding box center [474, 275] width 15 height 13
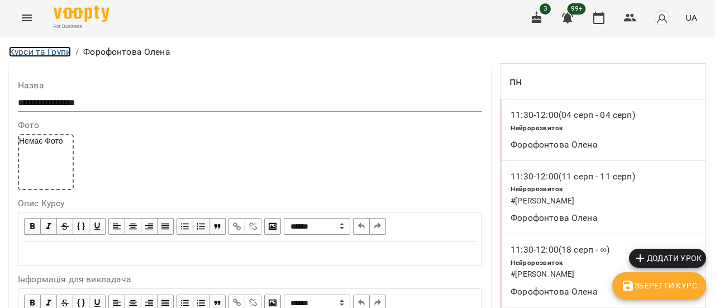
click at [38, 54] on link "Курси та Групи" at bounding box center [40, 51] width 62 height 11
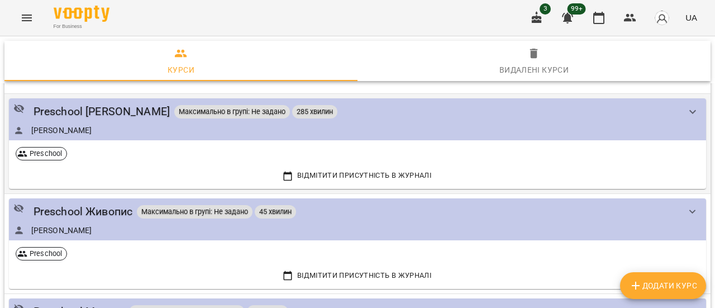
scroll to position [56, 0]
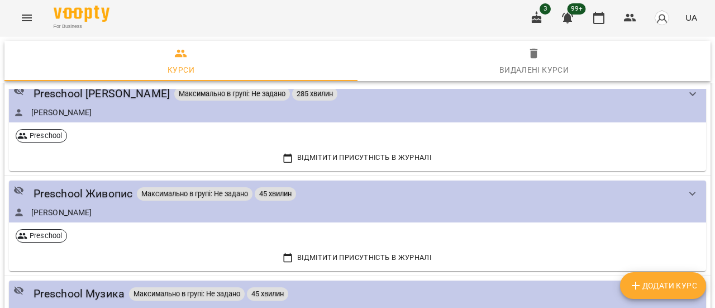
click at [28, 18] on icon "Menu" at bounding box center [27, 18] width 10 height 7
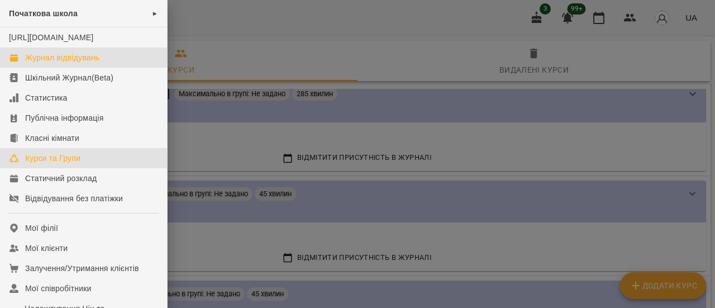
click at [65, 63] on div "Журнал відвідувань" at bounding box center [62, 57] width 74 height 11
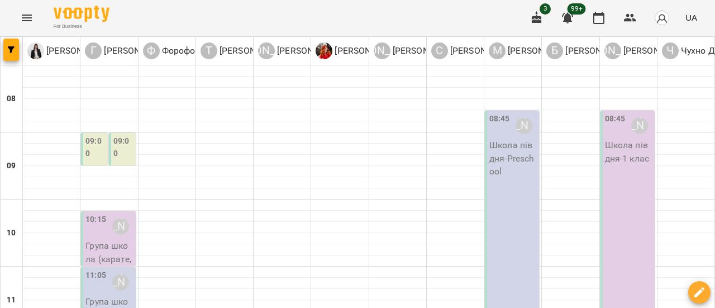
scroll to position [335, 0]
click at [26, 16] on icon "Menu" at bounding box center [26, 17] width 13 height 13
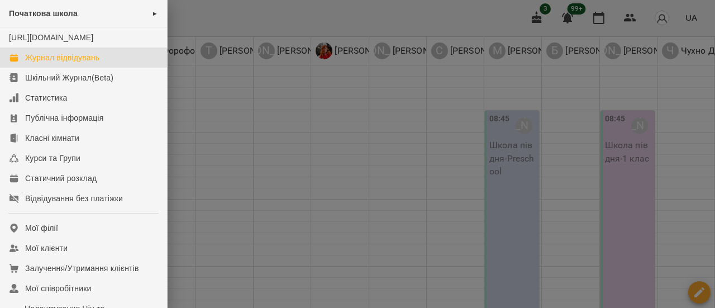
click at [273, 251] on div at bounding box center [357, 154] width 715 height 308
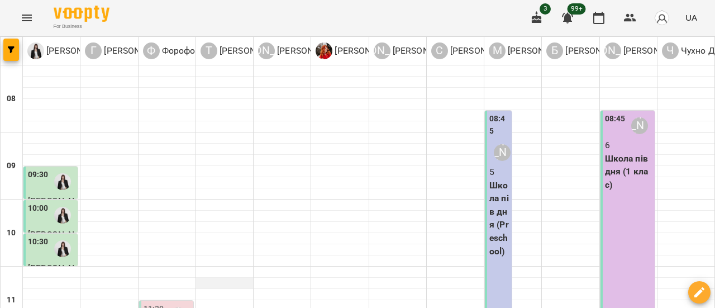
scroll to position [168, 0]
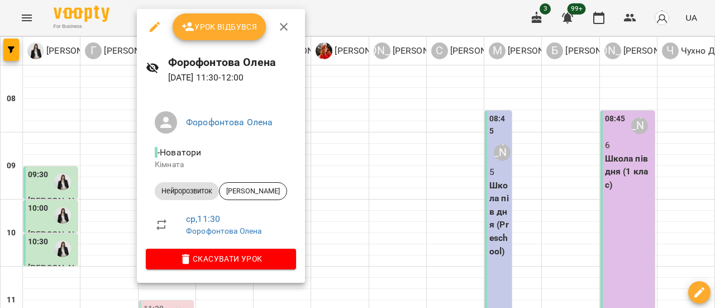
click at [284, 26] on icon "button" at bounding box center [284, 27] width 8 height 8
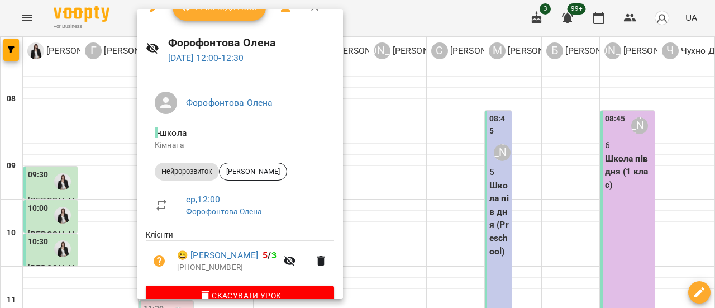
scroll to position [0, 0]
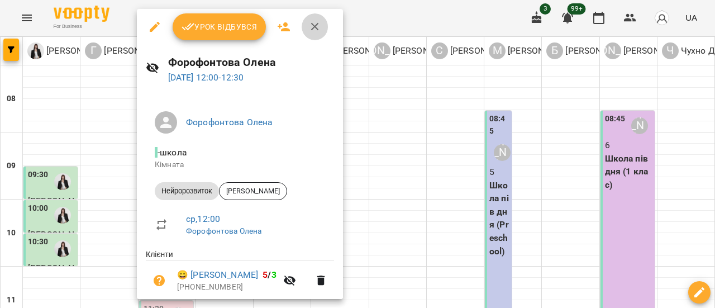
click at [314, 27] on icon "button" at bounding box center [315, 27] width 8 height 8
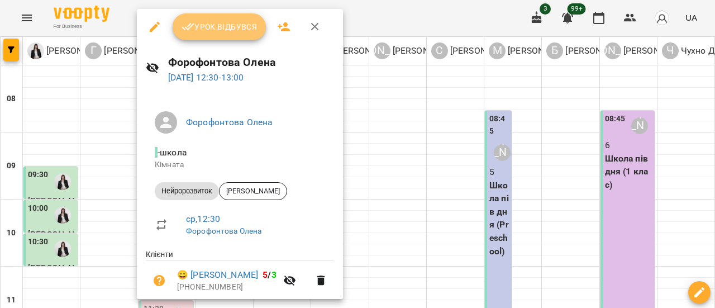
click at [221, 30] on span "Урок відбувся" at bounding box center [220, 26] width 76 height 13
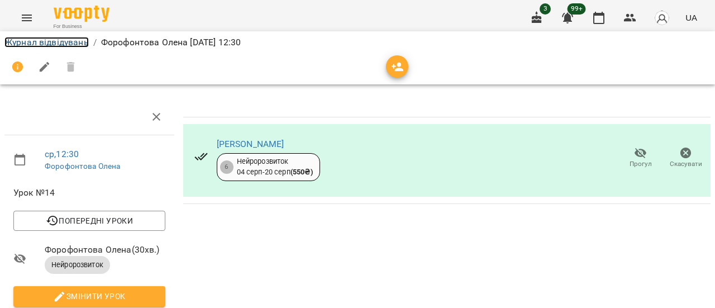
click at [34, 40] on link "Журнал відвідувань" at bounding box center [46, 42] width 84 height 11
